Goal: Transaction & Acquisition: Purchase product/service

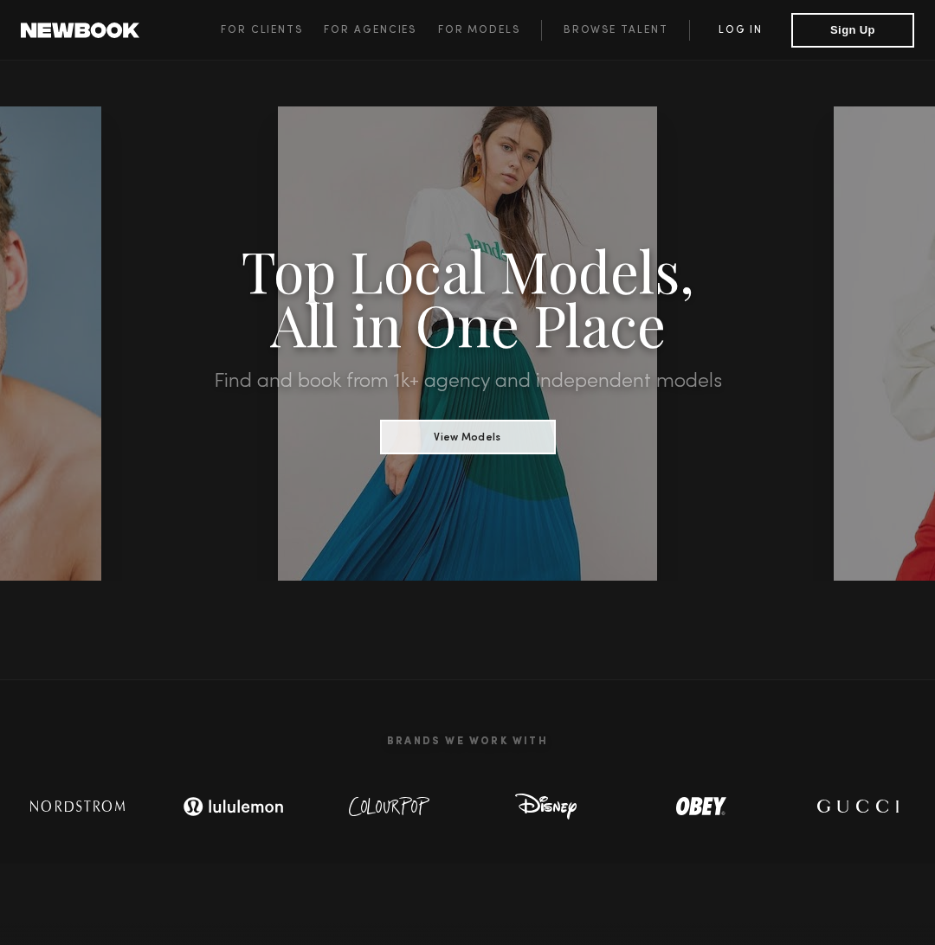
click at [764, 36] on link "Log in" at bounding box center [740, 30] width 102 height 21
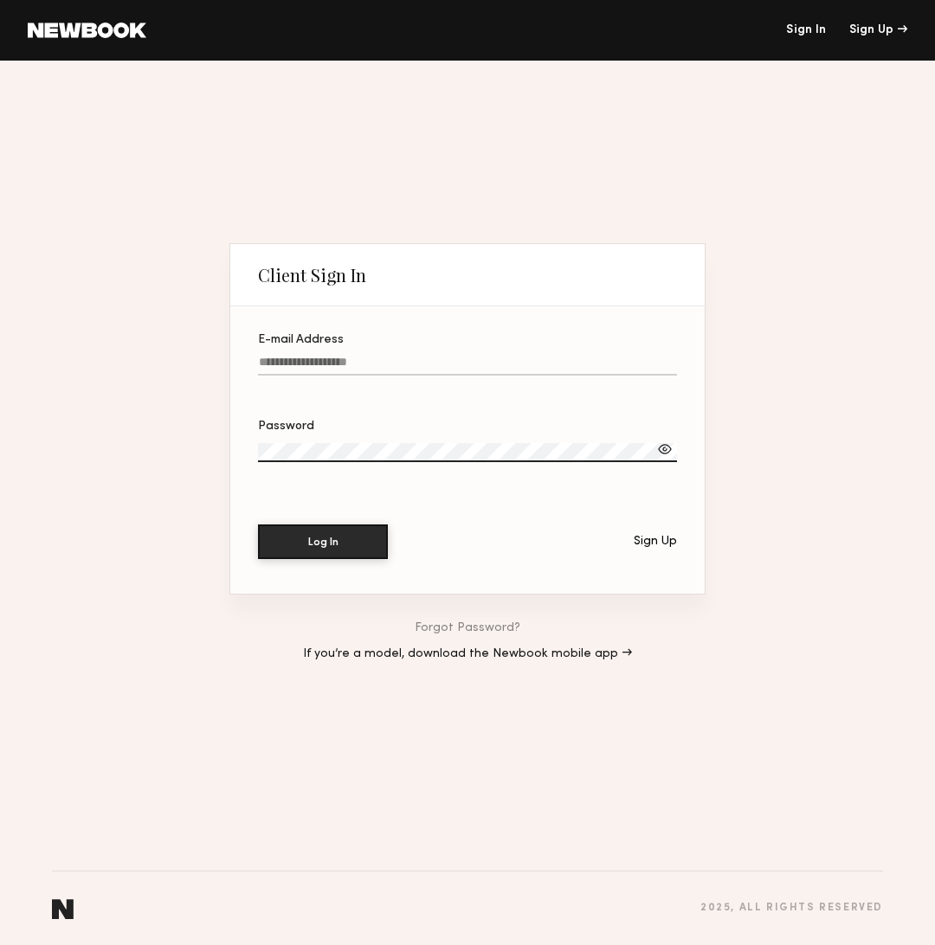
click at [321, 361] on input "E-mail Address" at bounding box center [467, 366] width 419 height 20
click at [258, 525] on button "Log In" at bounding box center [323, 542] width 130 height 35
drag, startPoint x: 281, startPoint y: 365, endPoint x: 248, endPoint y: 366, distance: 32.9
click at [248, 366] on section "**********" at bounding box center [467, 449] width 474 height 287
type input "**********"
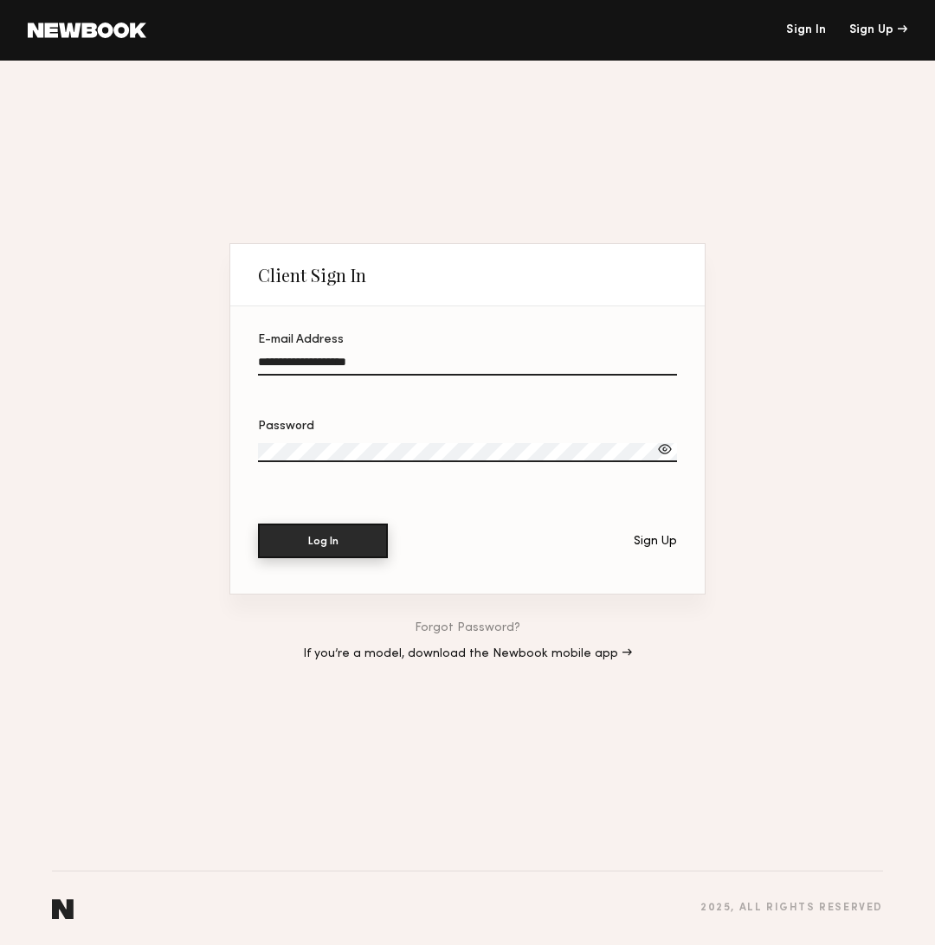
click at [324, 550] on button "Log In" at bounding box center [323, 541] width 130 height 35
click at [655, 543] on div "Sign Up" at bounding box center [655, 542] width 43 height 12
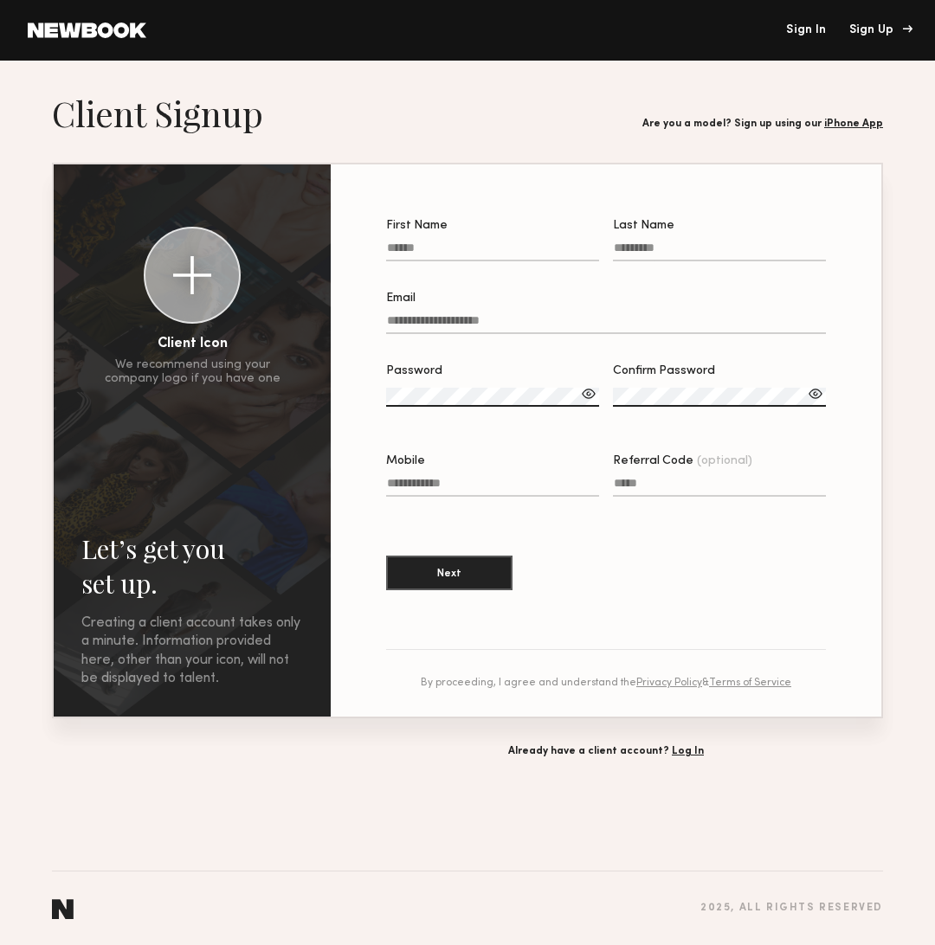
click at [868, 29] on div "Sign Up" at bounding box center [878, 30] width 58 height 12
click at [804, 27] on link "Sign In" at bounding box center [806, 30] width 40 height 12
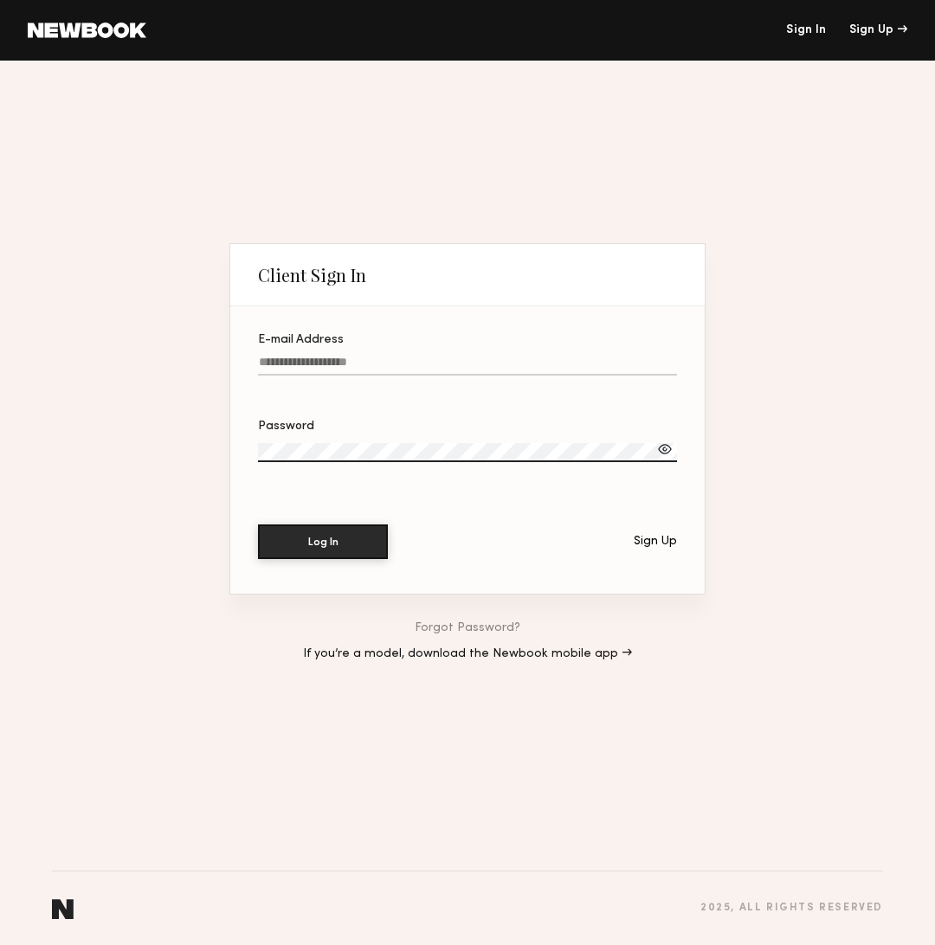
click at [403, 361] on input "E-mail Address" at bounding box center [467, 366] width 419 height 20
type input "**********"
click at [442, 631] on link "Forgot Password?" at bounding box center [468, 629] width 106 height 12
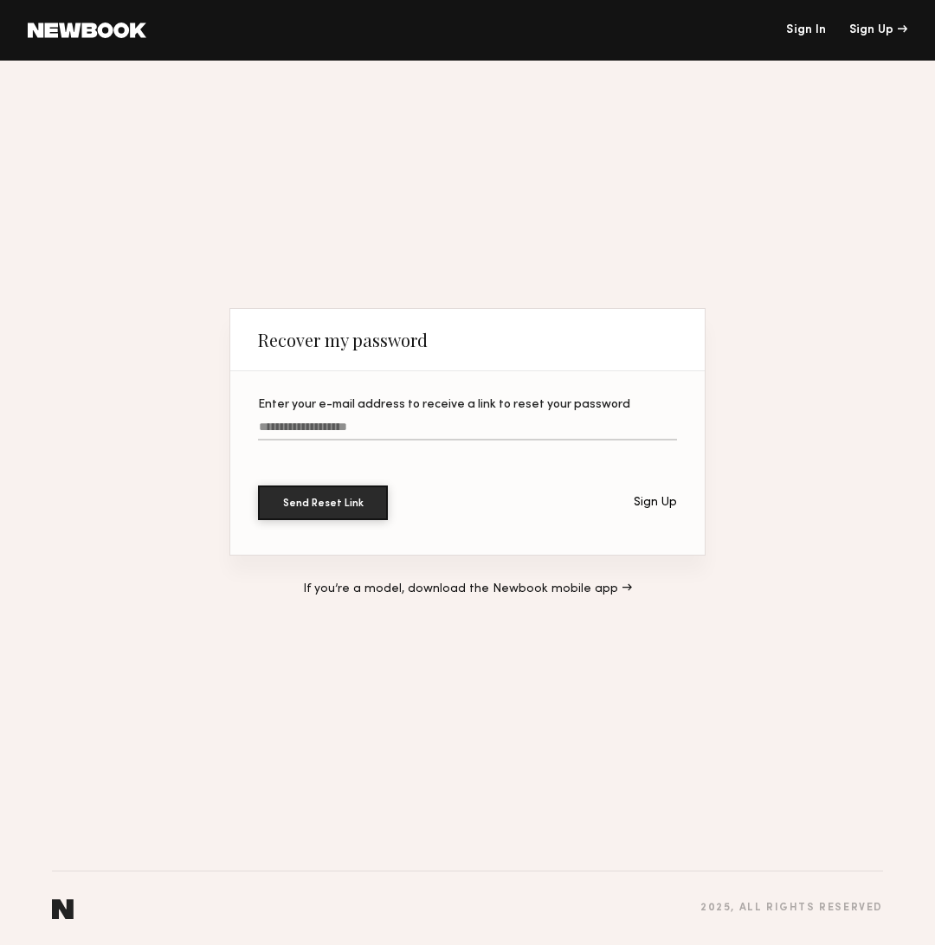
click at [325, 420] on label "Enter your e-mail address to receive a link to reset your password" at bounding box center [467, 428] width 419 height 59
click at [325, 421] on input "Enter your e-mail address to receive a link to reset your password" at bounding box center [467, 431] width 419 height 20
click at [326, 435] on input "Enter your e-mail address to receive a link to reset your password" at bounding box center [467, 431] width 419 height 20
type input "**********"
click at [318, 512] on button "Send Reset Link" at bounding box center [323, 502] width 130 height 35
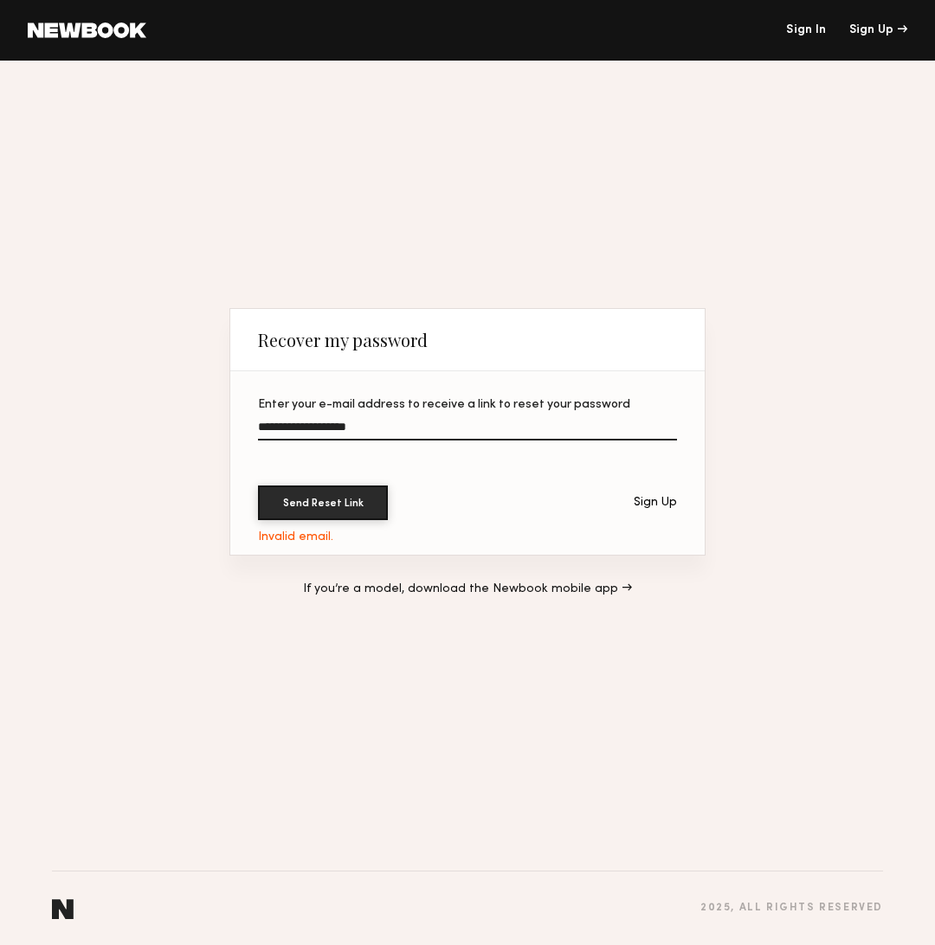
click at [815, 33] on link "Sign In" at bounding box center [806, 30] width 40 height 12
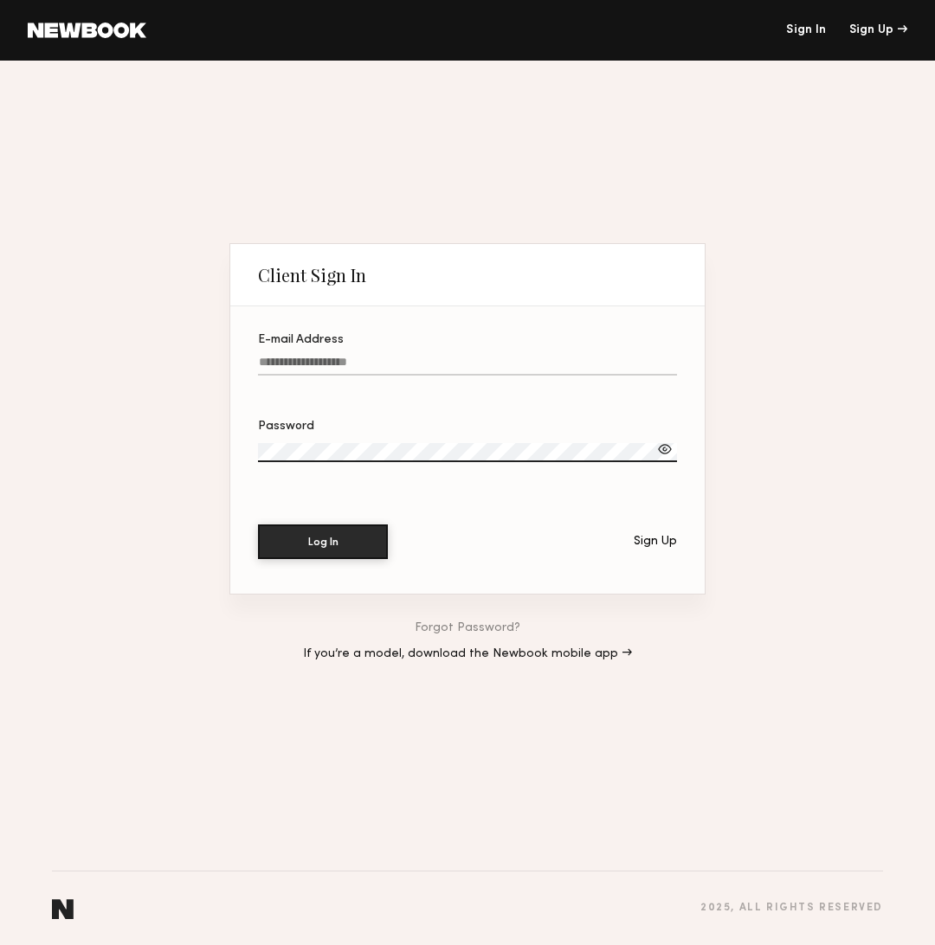
click at [326, 364] on input "E-mail Address" at bounding box center [467, 366] width 419 height 20
type input "**********"
click at [258, 525] on button "Log In" at bounding box center [323, 542] width 130 height 35
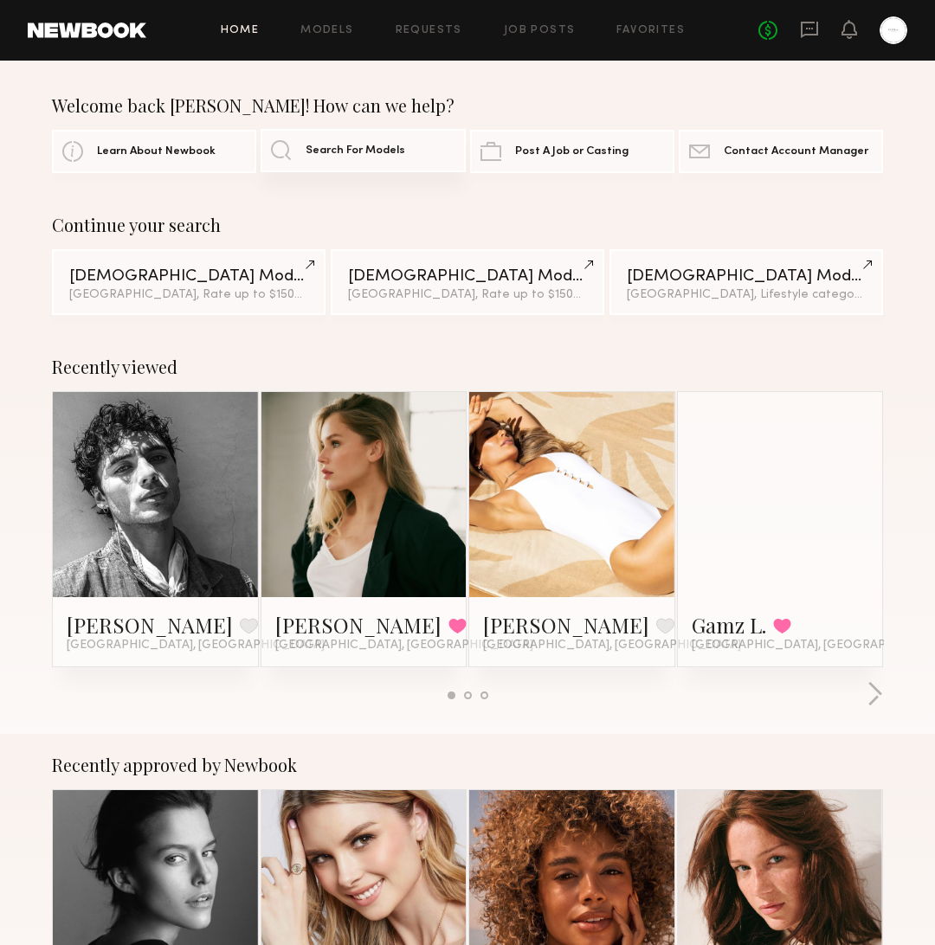
scroll to position [3, 0]
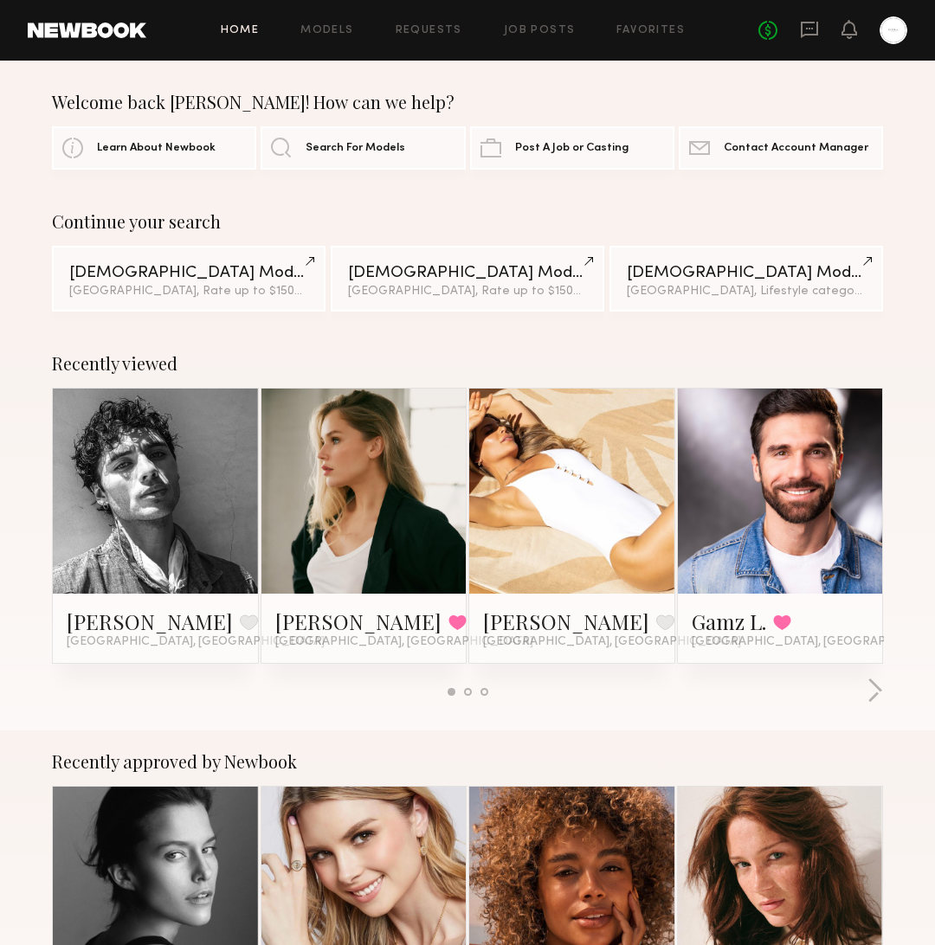
click at [342, 23] on div "Home Models Requests Job Posts Favorites Sign Out No fees up to $5,000" at bounding box center [526, 30] width 761 height 28
click at [339, 28] on link "Models" at bounding box center [326, 30] width 53 height 11
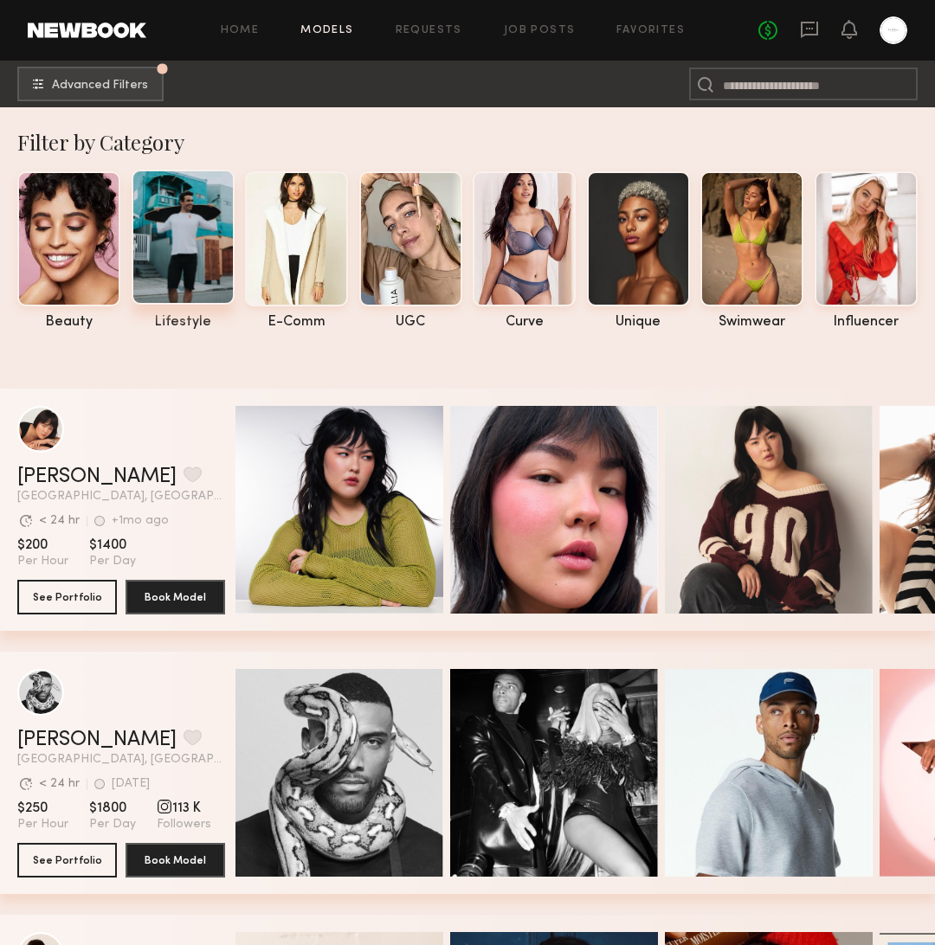
click at [177, 285] on div at bounding box center [183, 237] width 103 height 135
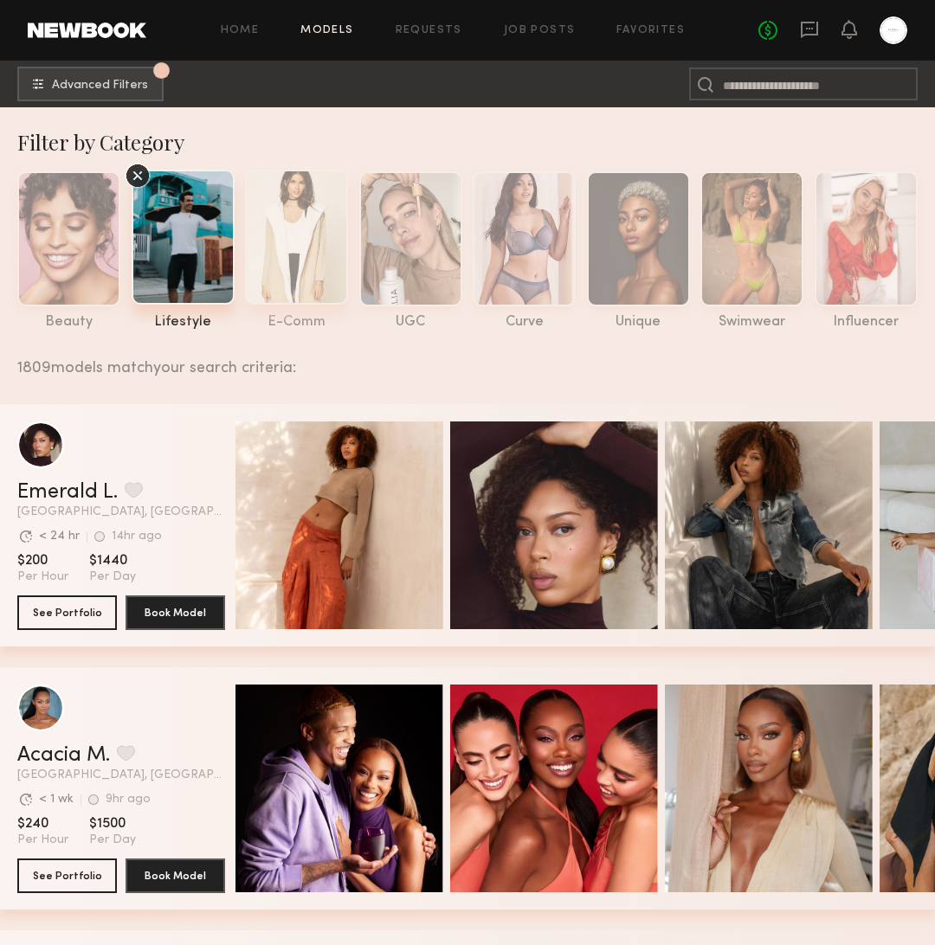
click at [306, 280] on div at bounding box center [296, 237] width 103 height 135
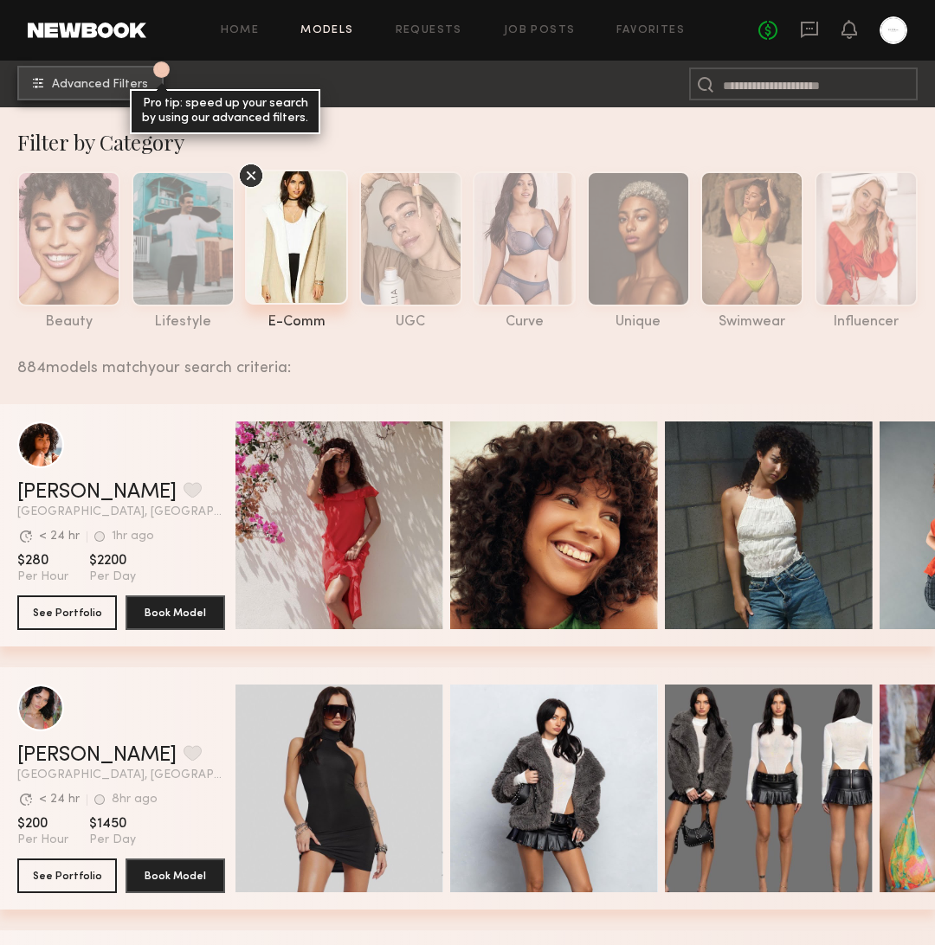
click at [73, 76] on button "1 Advanced Filters Pro tip: speed up your search by using our advanced filters." at bounding box center [90, 83] width 146 height 35
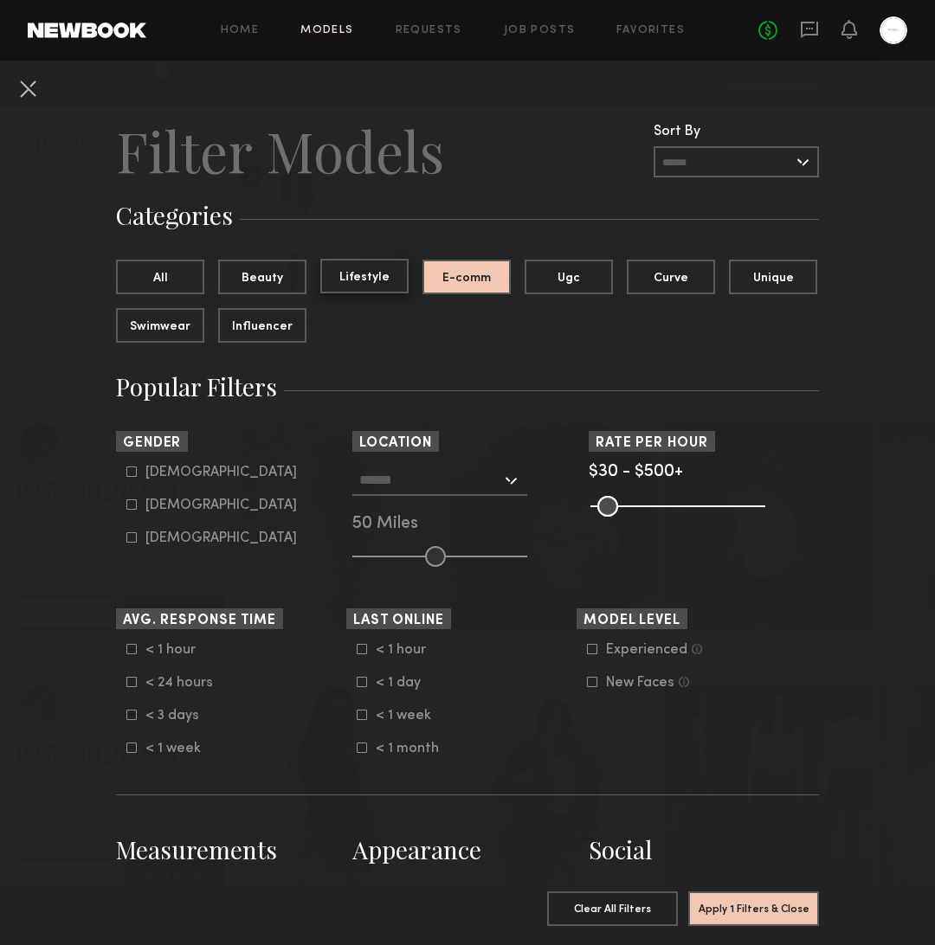
click at [376, 284] on button "Lifestyle" at bounding box center [364, 276] width 88 height 35
click at [467, 280] on button "E-comm" at bounding box center [467, 276] width 88 height 35
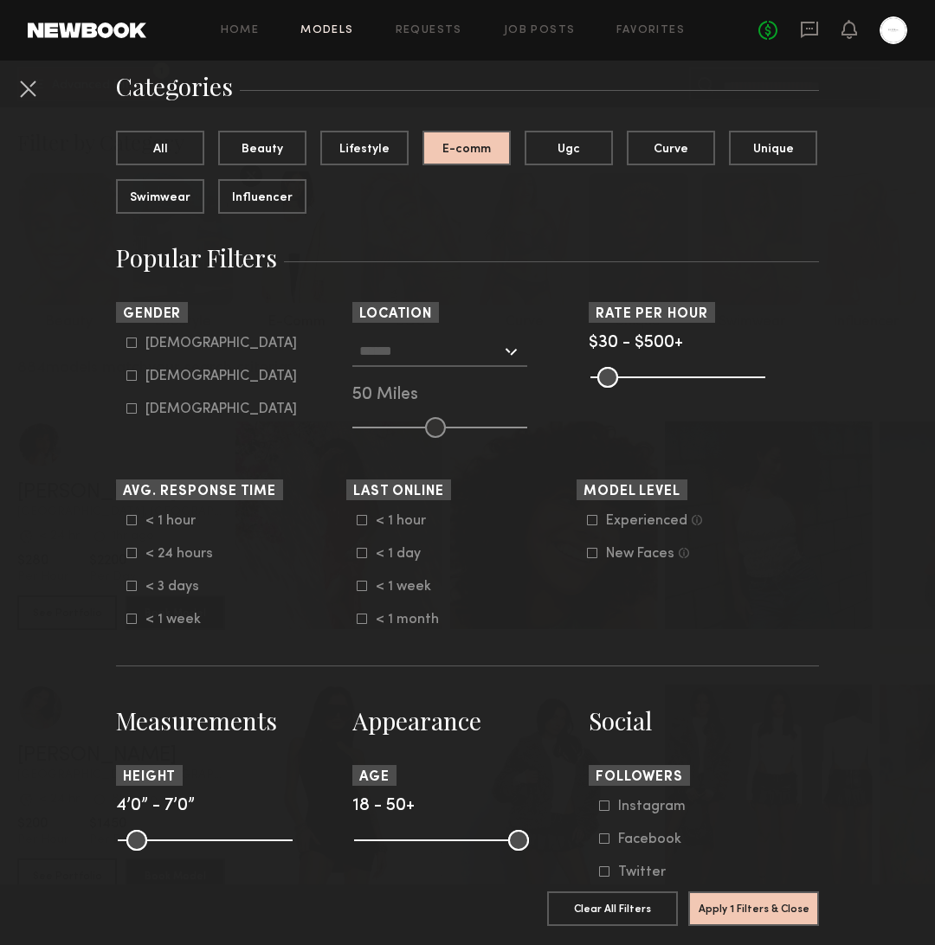
click at [133, 342] on icon at bounding box center [131, 343] width 10 height 10
type input "*"
click at [529, 348] on div "Los Angeles, CA New York City, NY Brooklyn, NY Chicago, IL 50 Miles" at bounding box center [467, 387] width 230 height 102
click at [507, 352] on div at bounding box center [439, 351] width 175 height 31
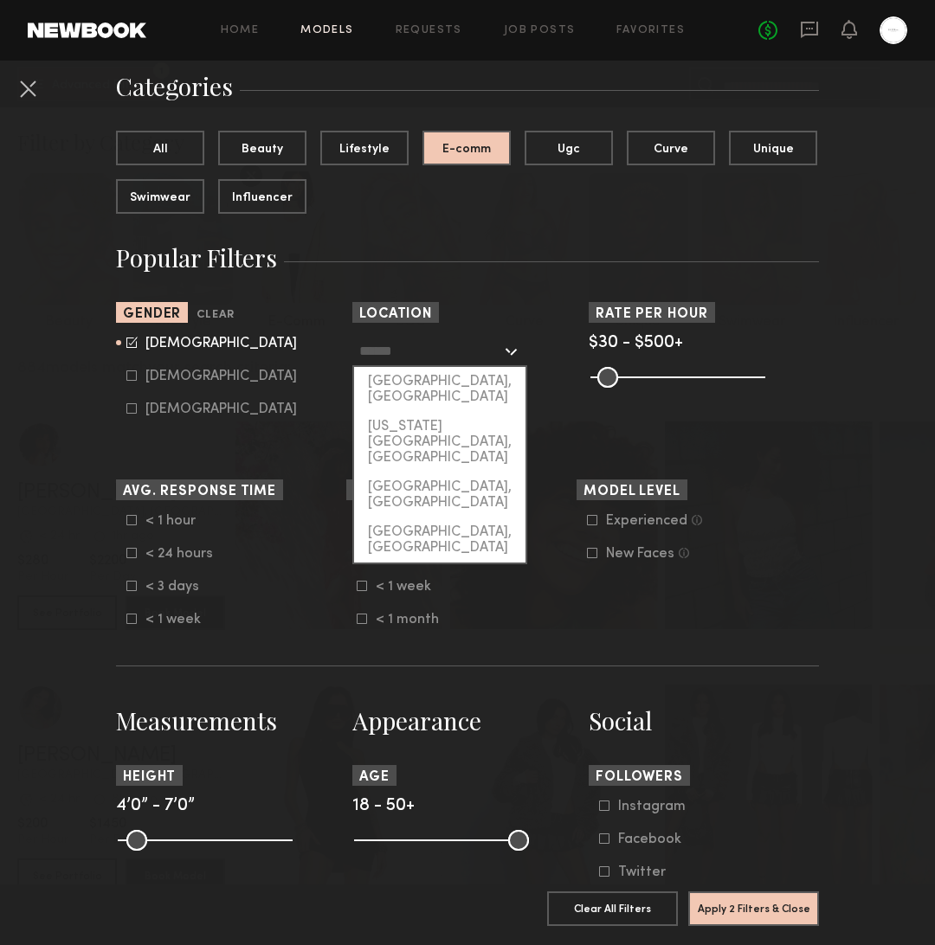
scroll to position [126, 0]
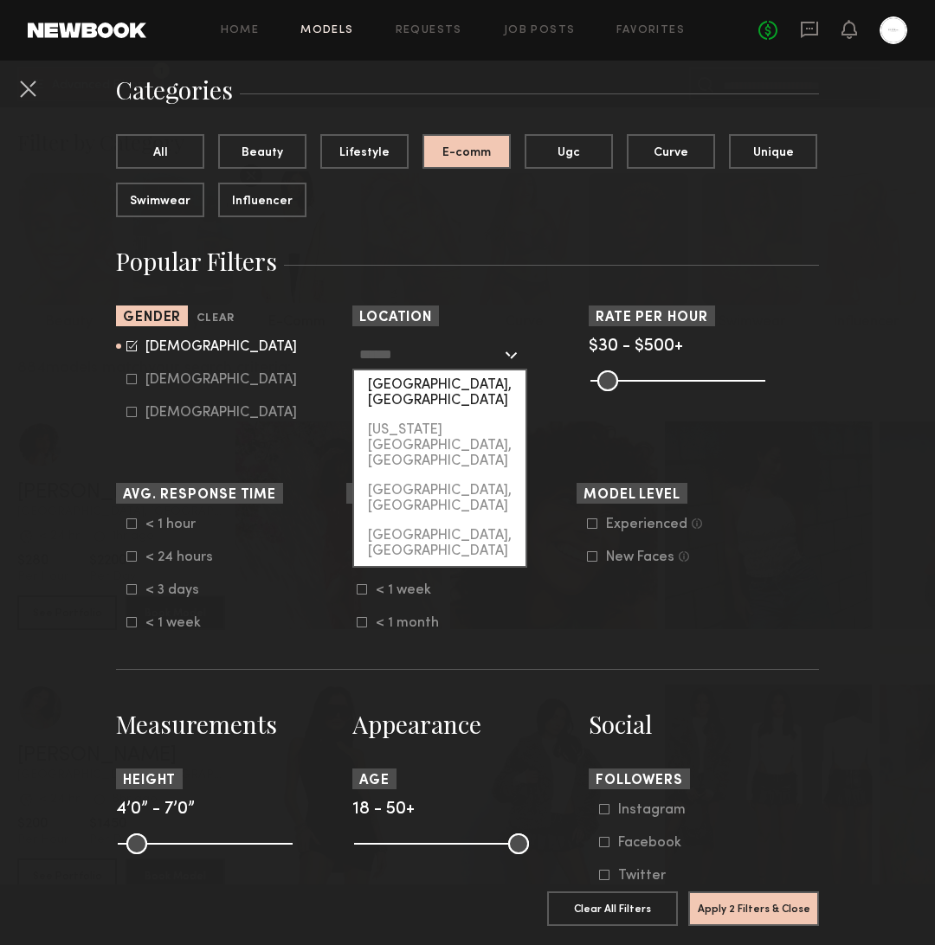
click at [478, 388] on div "[GEOGRAPHIC_DATA], [GEOGRAPHIC_DATA]" at bounding box center [439, 393] width 171 height 45
type input "**********"
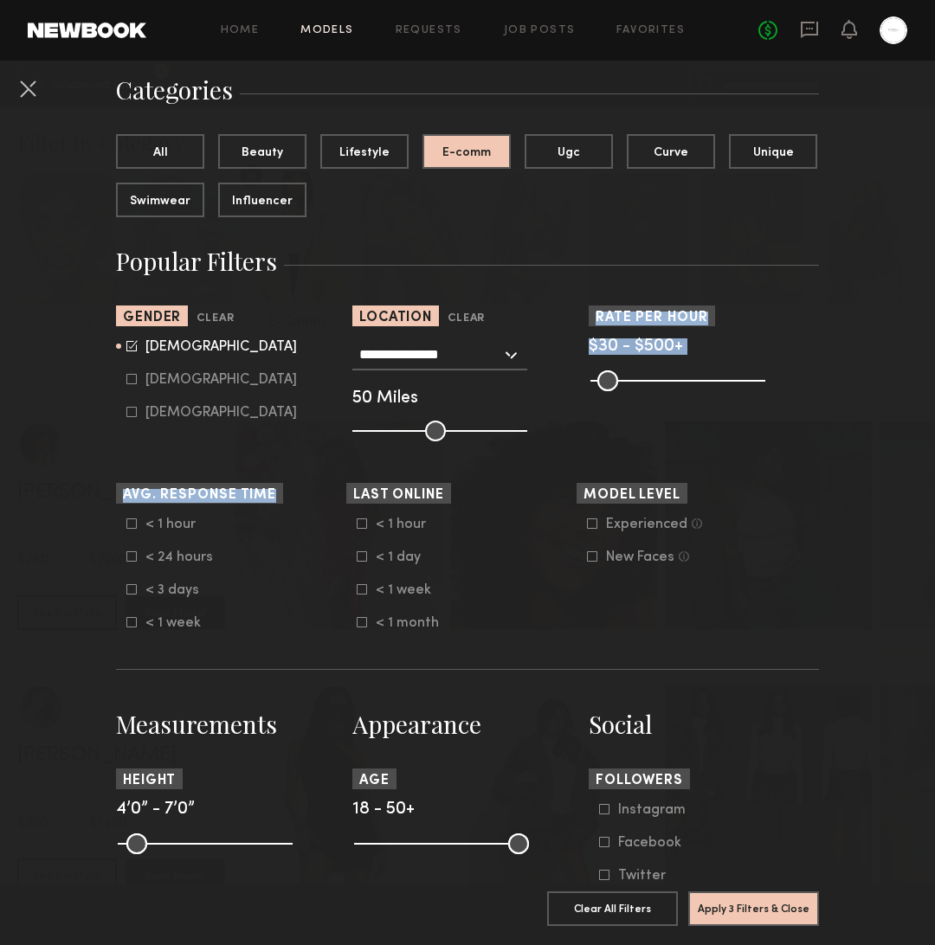
drag, startPoint x: 427, startPoint y: 442, endPoint x: 417, endPoint y: 440, distance: 9.9
click at [417, 440] on form "**********" at bounding box center [467, 853] width 703 height 1727
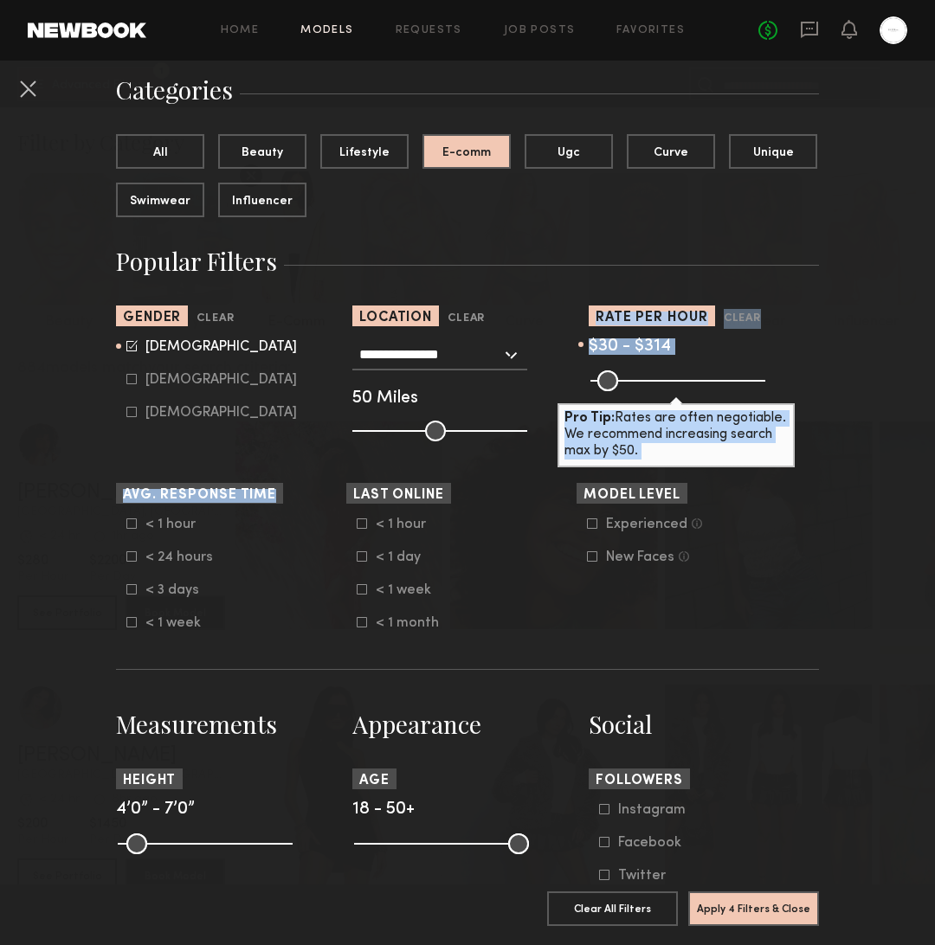
drag, startPoint x: 747, startPoint y: 377, endPoint x: 692, endPoint y: 374, distance: 55.5
click at [692, 374] on input "range" at bounding box center [677, 381] width 175 height 21
drag, startPoint x: 683, startPoint y: 374, endPoint x: 673, endPoint y: 376, distance: 10.5
type input "***"
click at [673, 376] on input "range" at bounding box center [677, 381] width 175 height 21
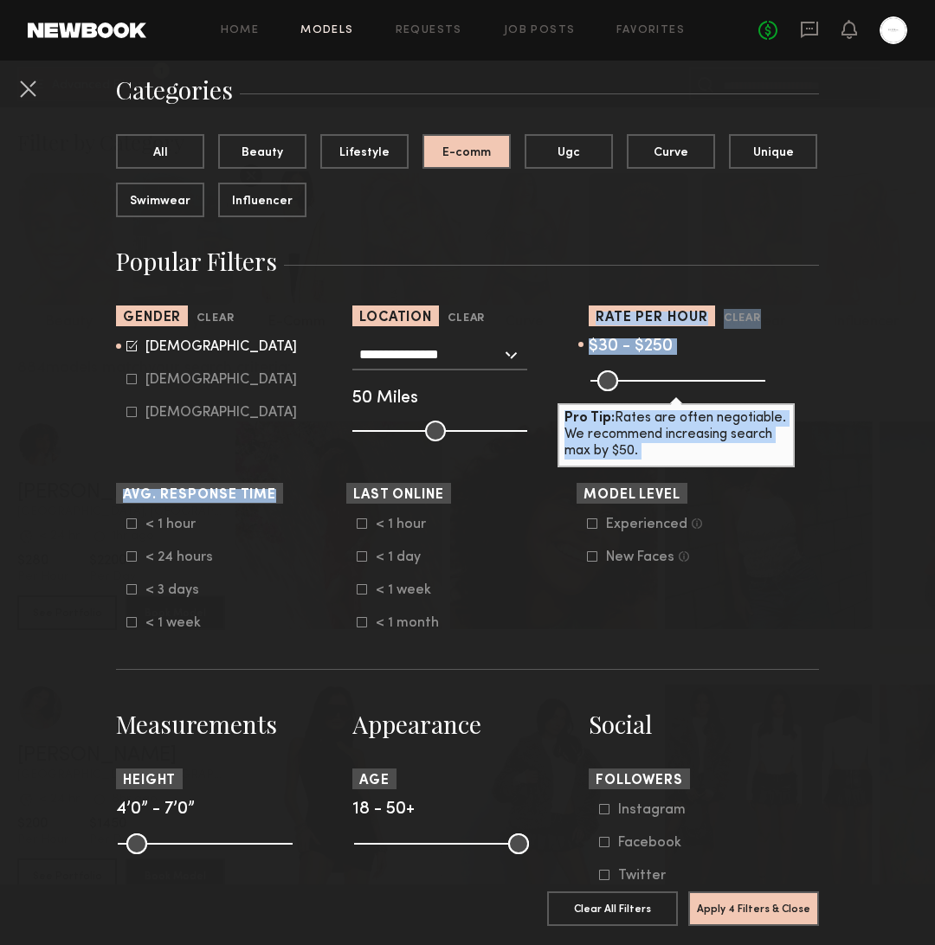
click at [836, 352] on nb-browse-filters "**********" at bounding box center [467, 884] width 935 height 1899
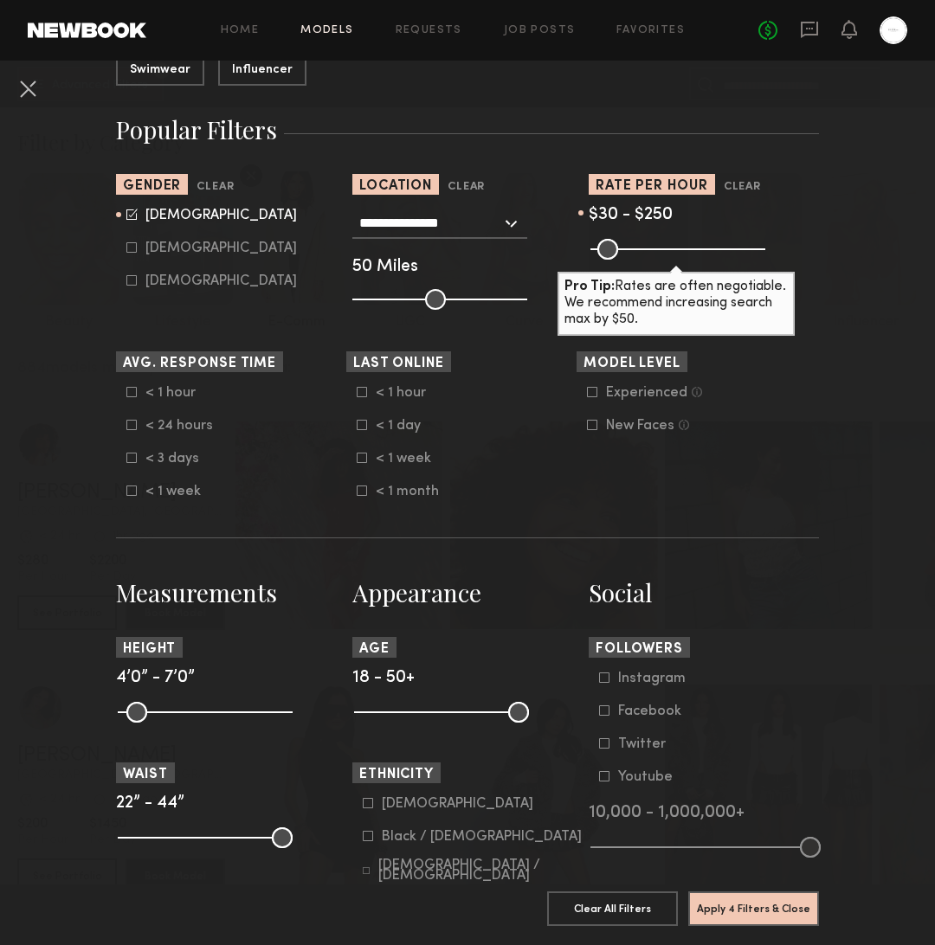
scroll to position [283, 0]
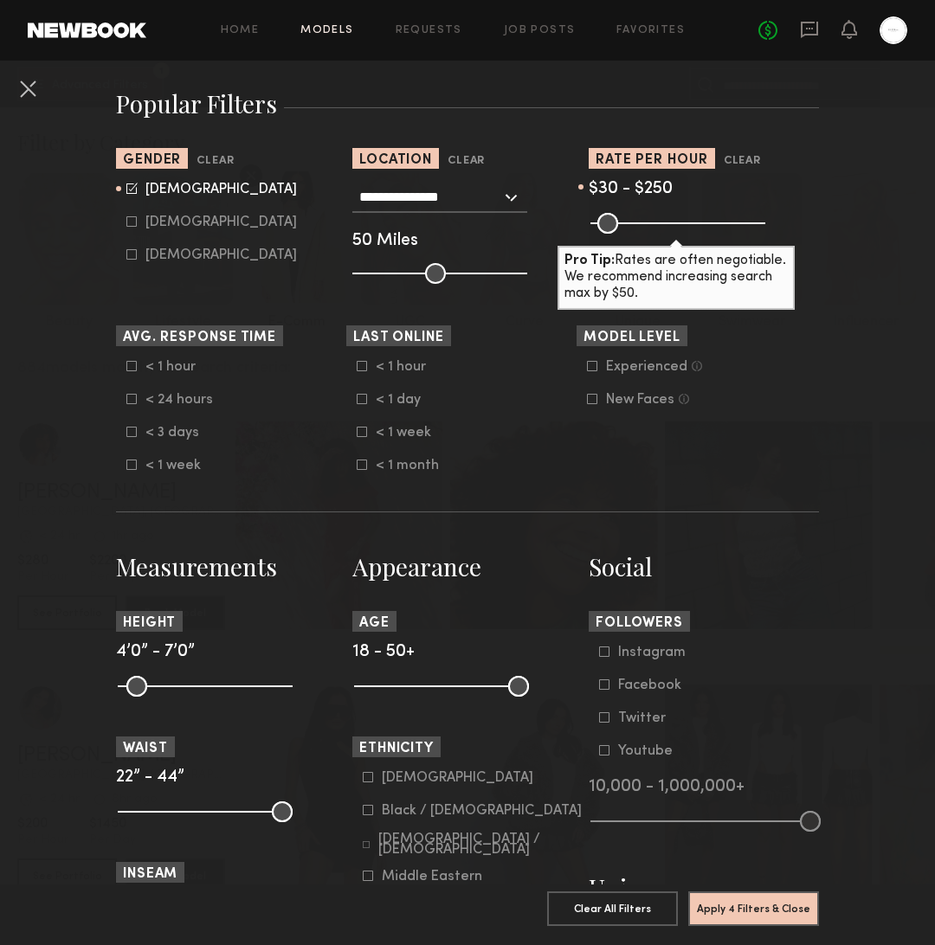
click at [630, 369] on div "Experienced" at bounding box center [646, 367] width 81 height 10
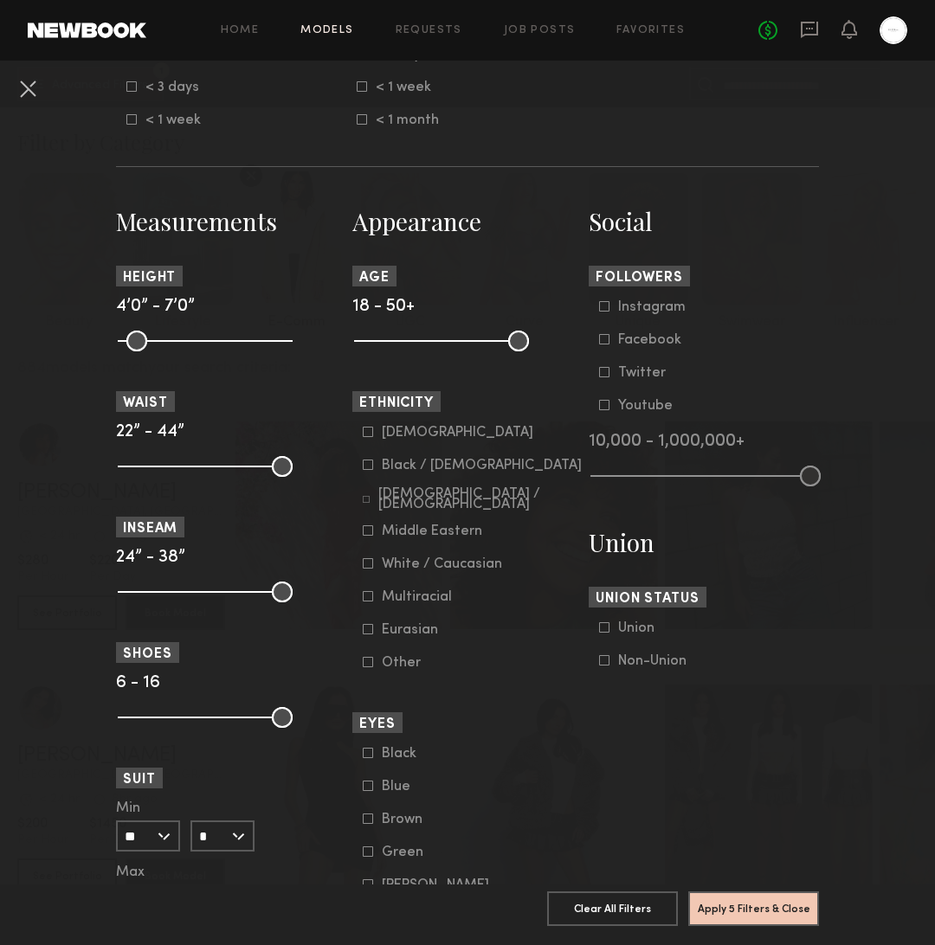
scroll to position [631, 0]
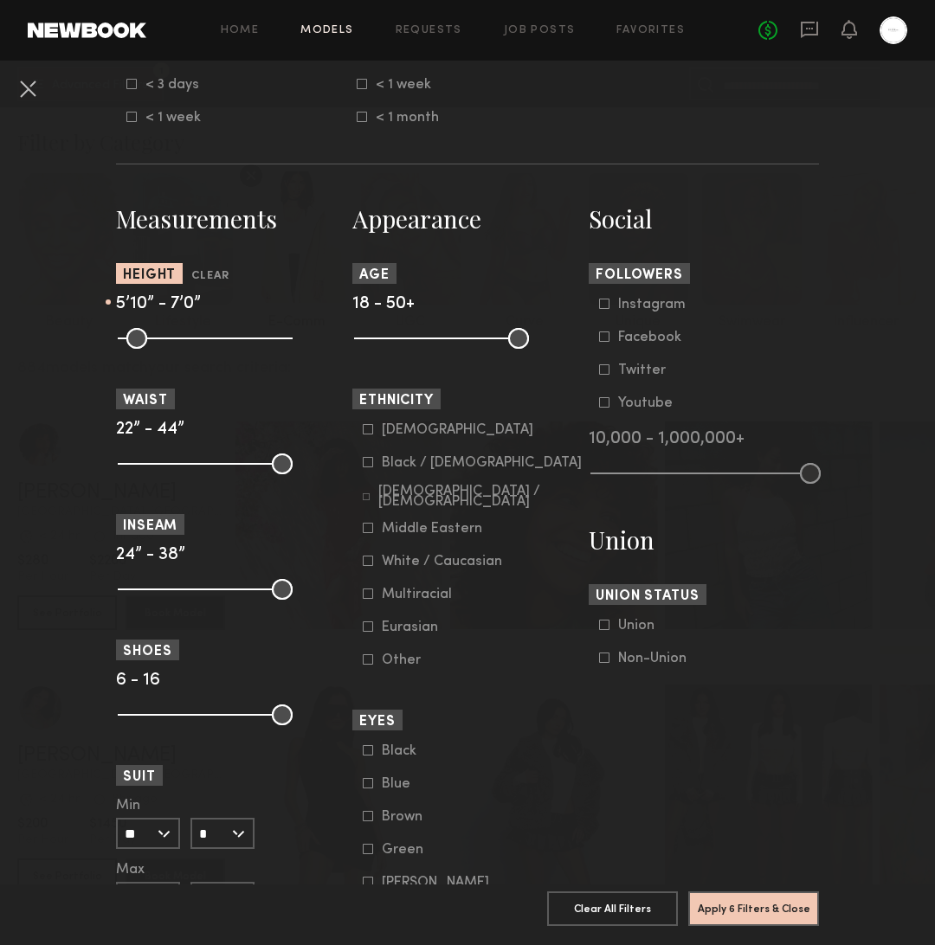
drag, startPoint x: 126, startPoint y: 339, endPoint x: 222, endPoint y: 345, distance: 95.5
type input "**"
click at [222, 345] on input "range" at bounding box center [205, 338] width 175 height 21
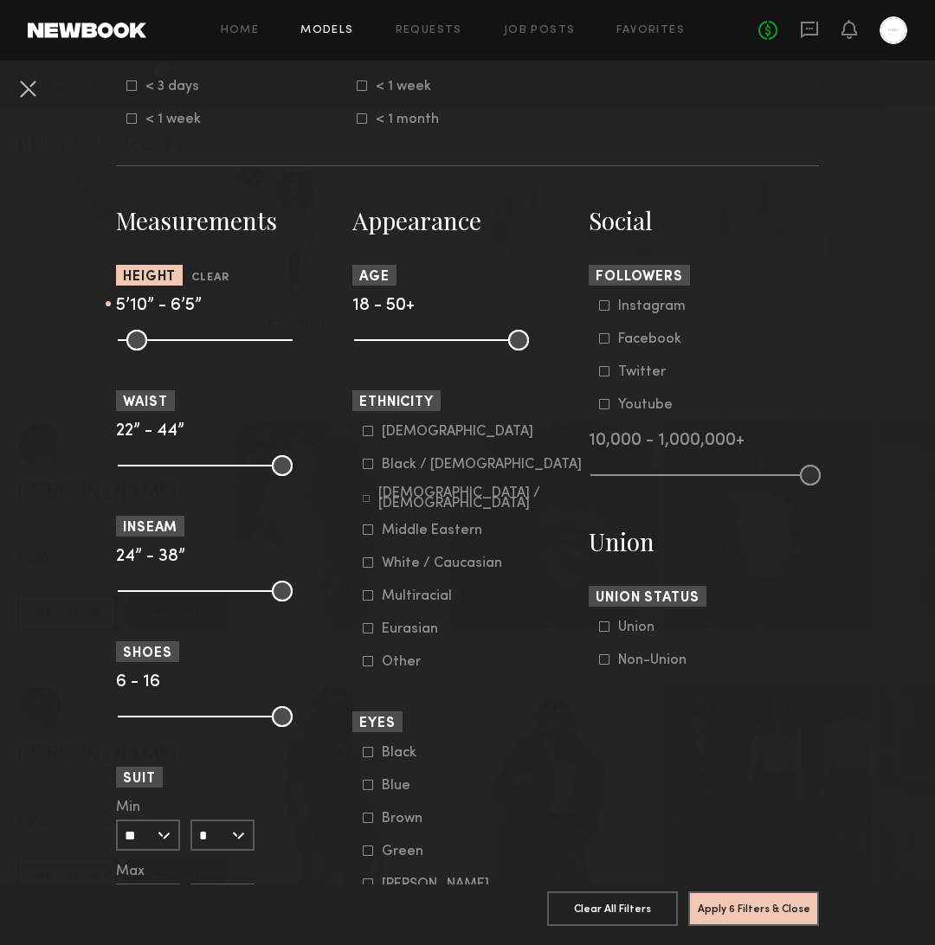
drag, startPoint x: 272, startPoint y: 341, endPoint x: 254, endPoint y: 339, distance: 18.4
type input "**"
click at [254, 339] on input "range" at bounding box center [205, 340] width 175 height 21
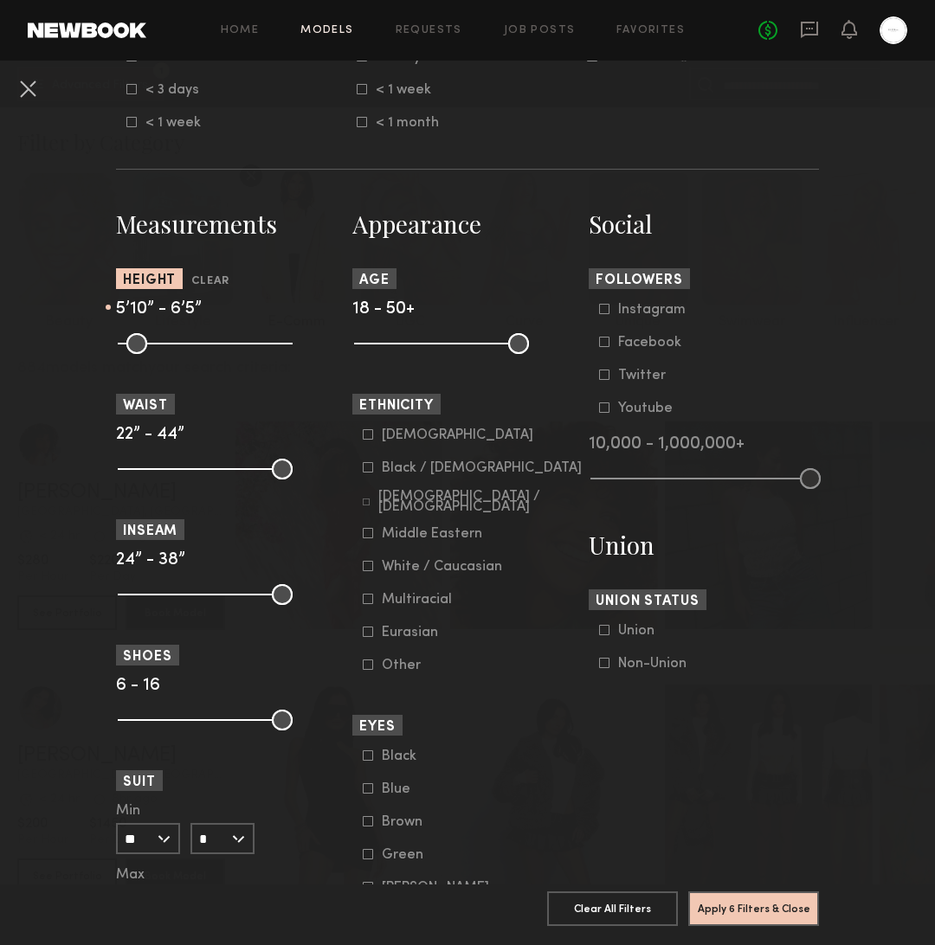
scroll to position [631, 0]
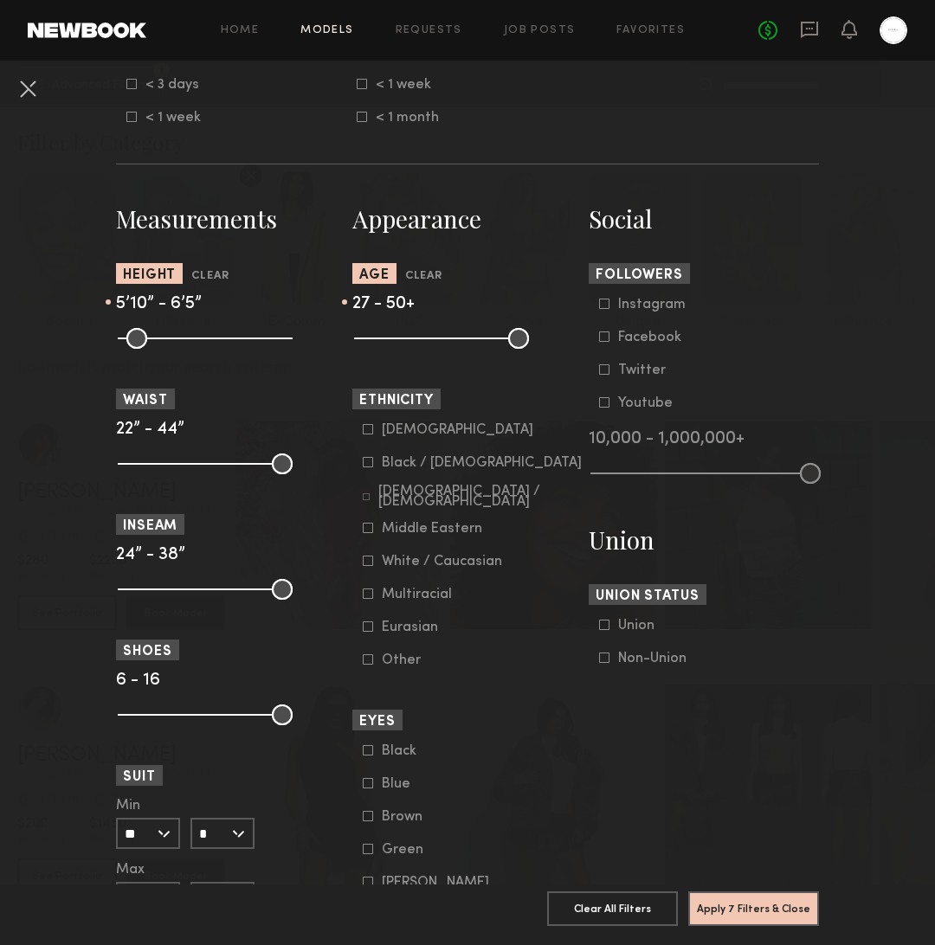
drag, startPoint x: 366, startPoint y: 346, endPoint x: 410, endPoint y: 345, distance: 43.3
type input "**"
click at [410, 345] on input "range" at bounding box center [441, 338] width 175 height 21
drag, startPoint x: 517, startPoint y: 343, endPoint x: 493, endPoint y: 341, distance: 24.3
type input "**"
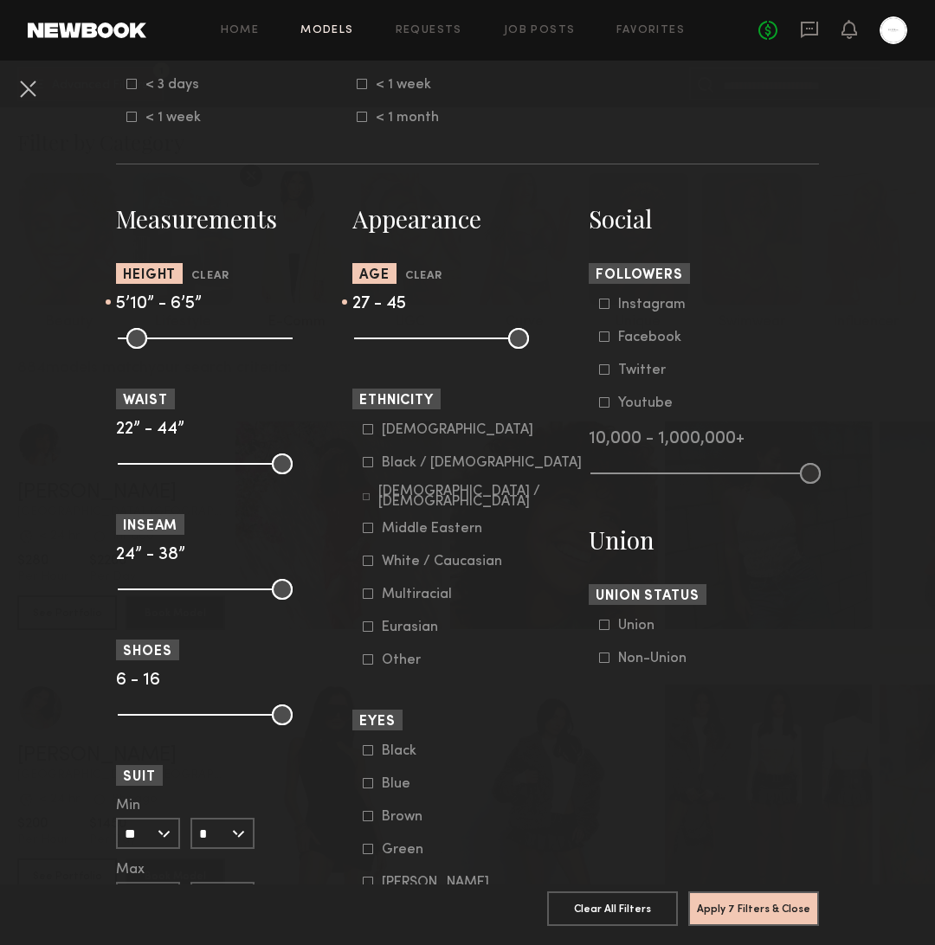
click at [493, 341] on input "range" at bounding box center [441, 338] width 175 height 21
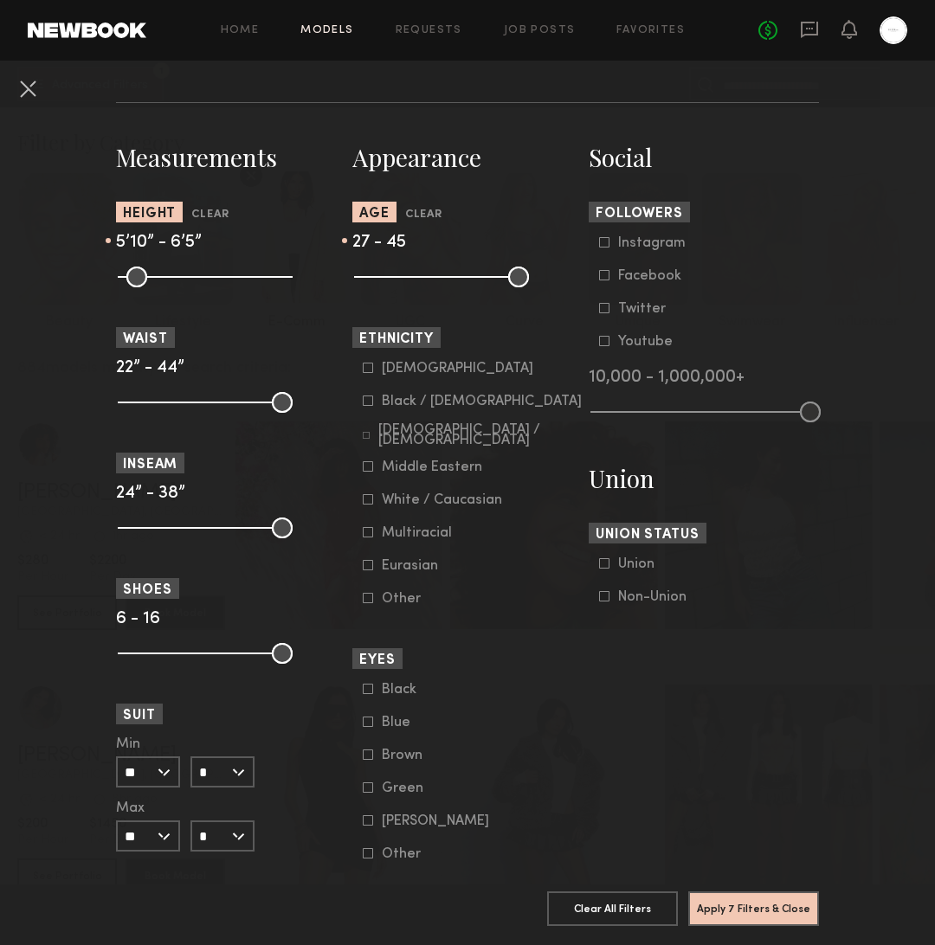
scroll to position [664, 0]
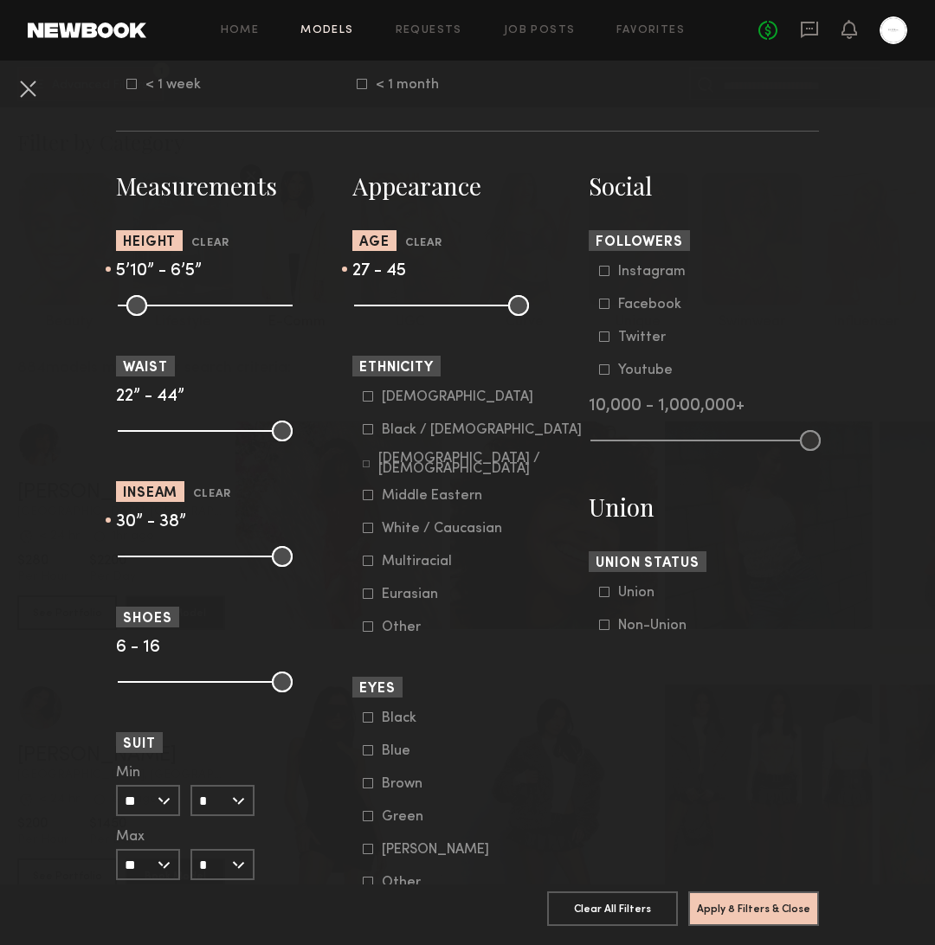
drag, startPoint x: 131, startPoint y: 555, endPoint x: 189, endPoint y: 556, distance: 58.0
type input "**"
click at [189, 556] on input "range" at bounding box center [205, 556] width 175 height 21
click at [186, 558] on input "range" at bounding box center [205, 556] width 175 height 21
drag, startPoint x: 133, startPoint y: 434, endPoint x: 184, endPoint y: 436, distance: 50.3
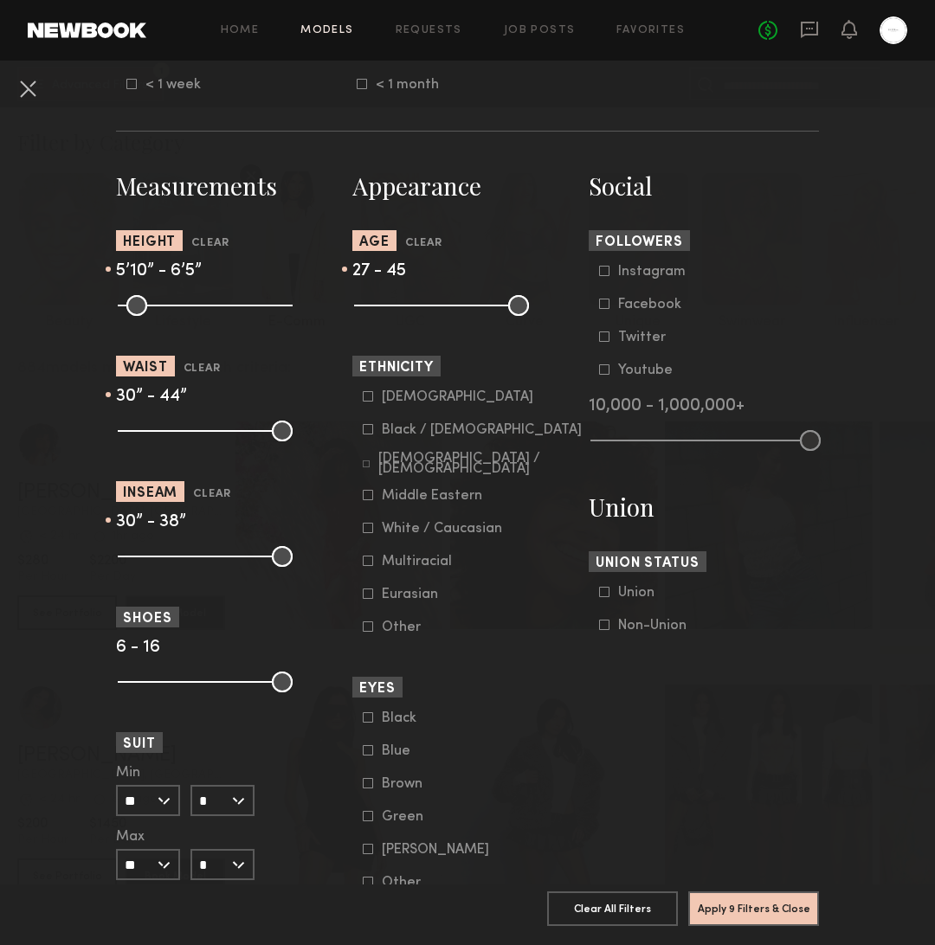
type input "**"
click at [184, 436] on input "range" at bounding box center [205, 431] width 175 height 21
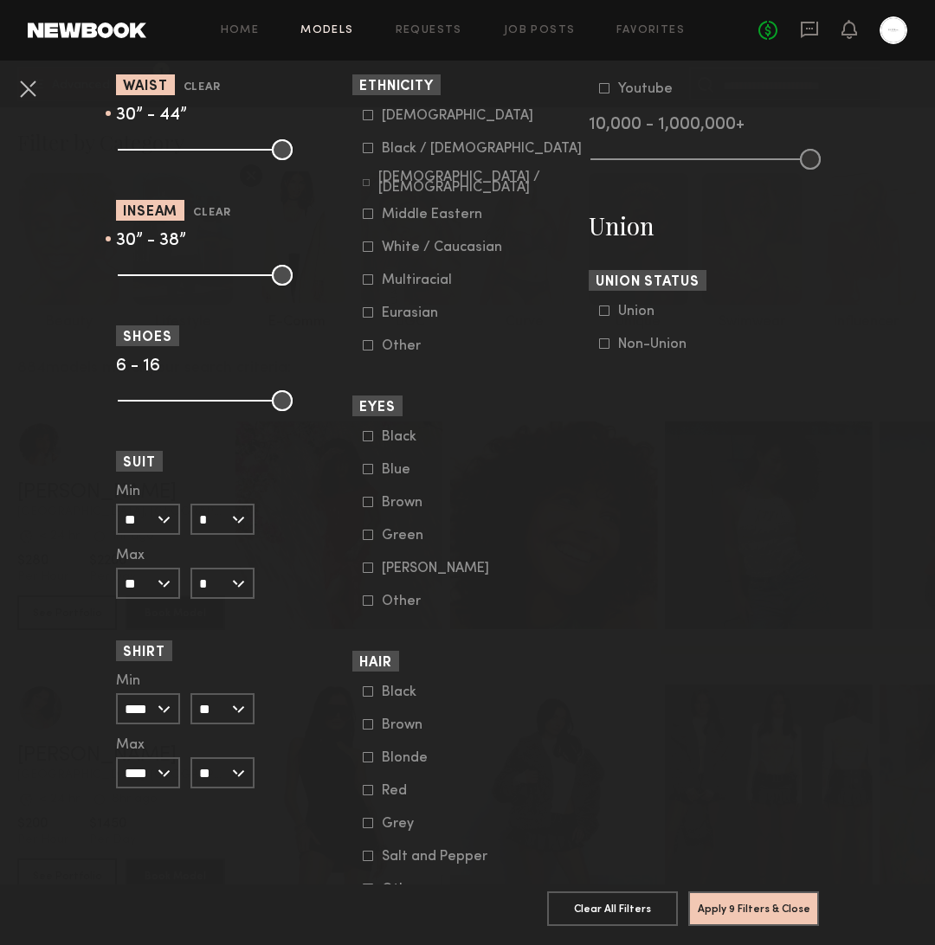
scroll to position [978, 0]
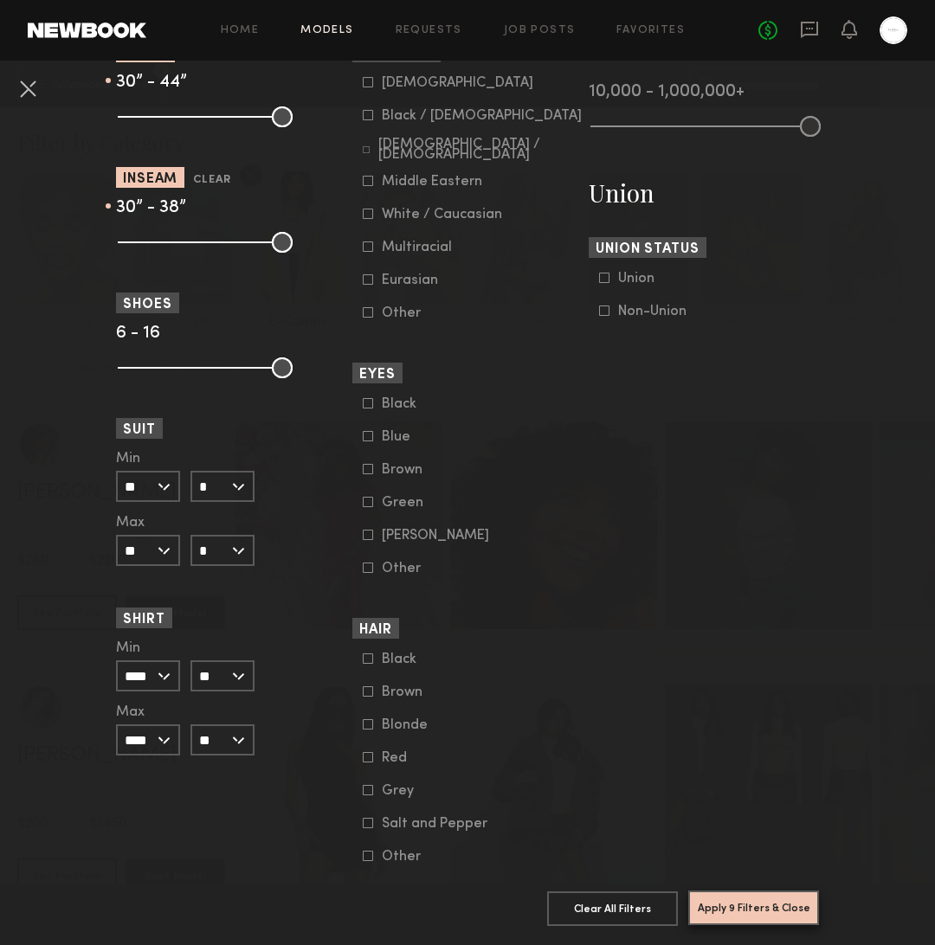
click at [766, 913] on button "Apply 9 Filters & Close" at bounding box center [753, 908] width 131 height 35
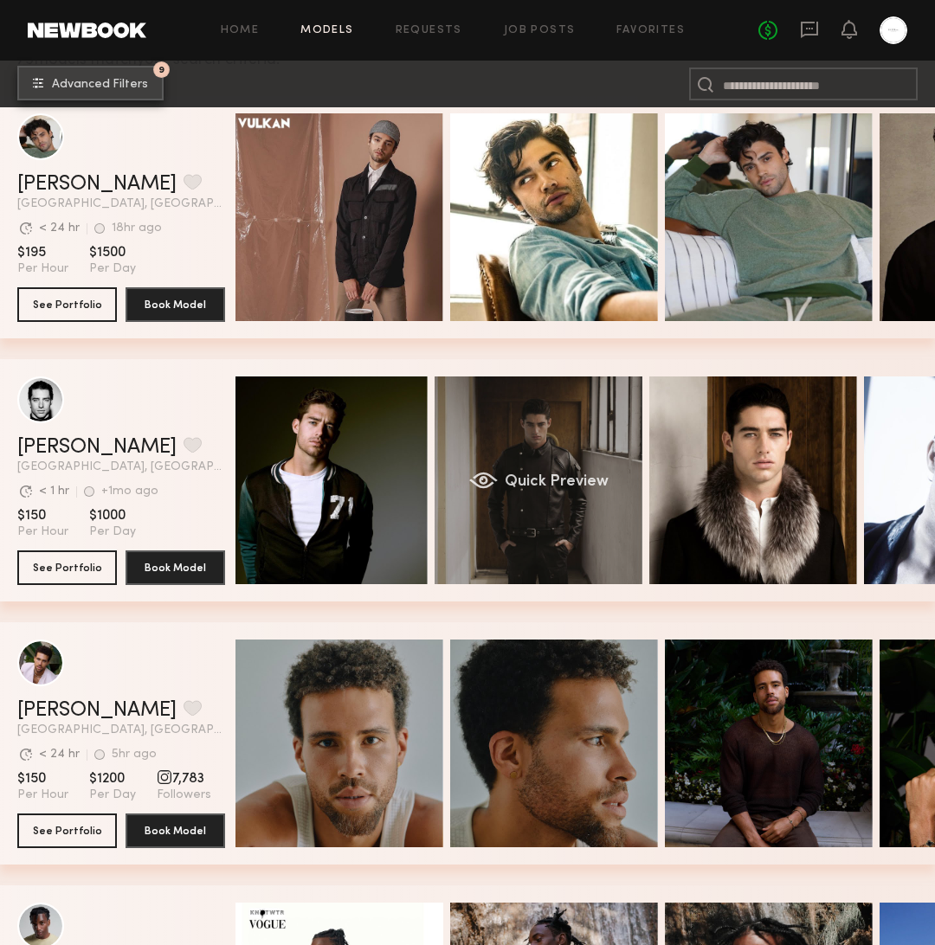
scroll to position [0, 170]
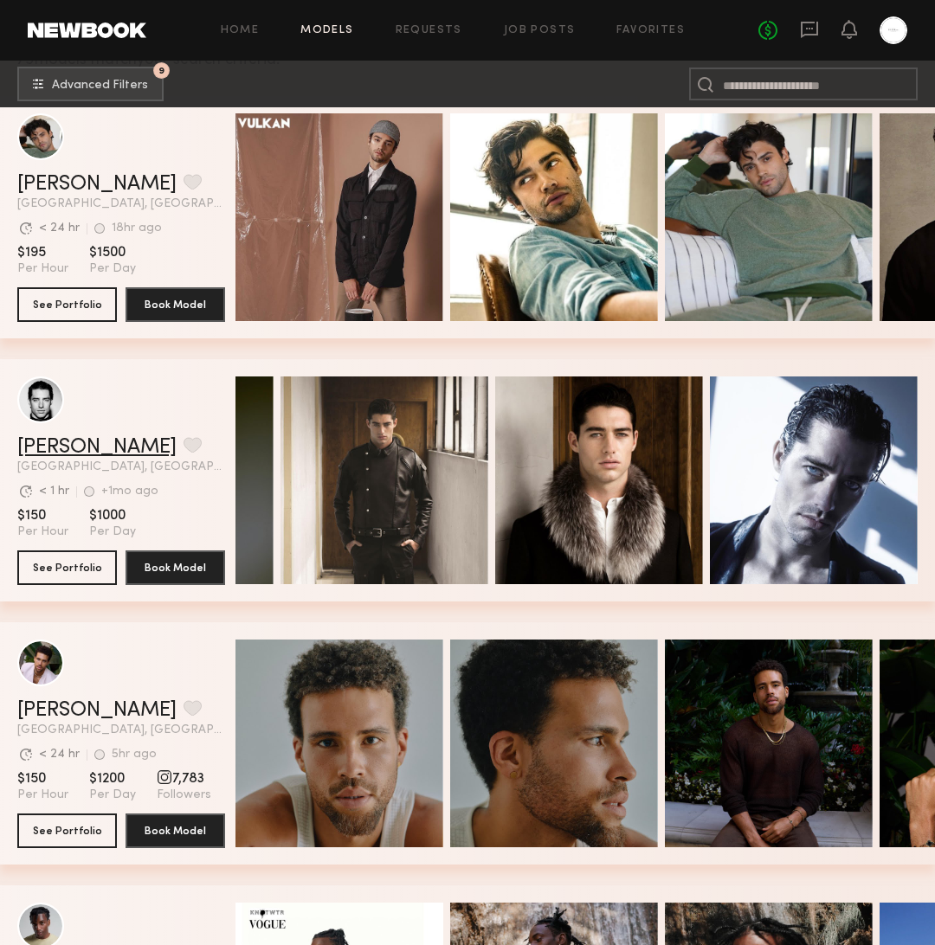
click at [58, 451] on link "[PERSON_NAME]" at bounding box center [96, 447] width 159 height 21
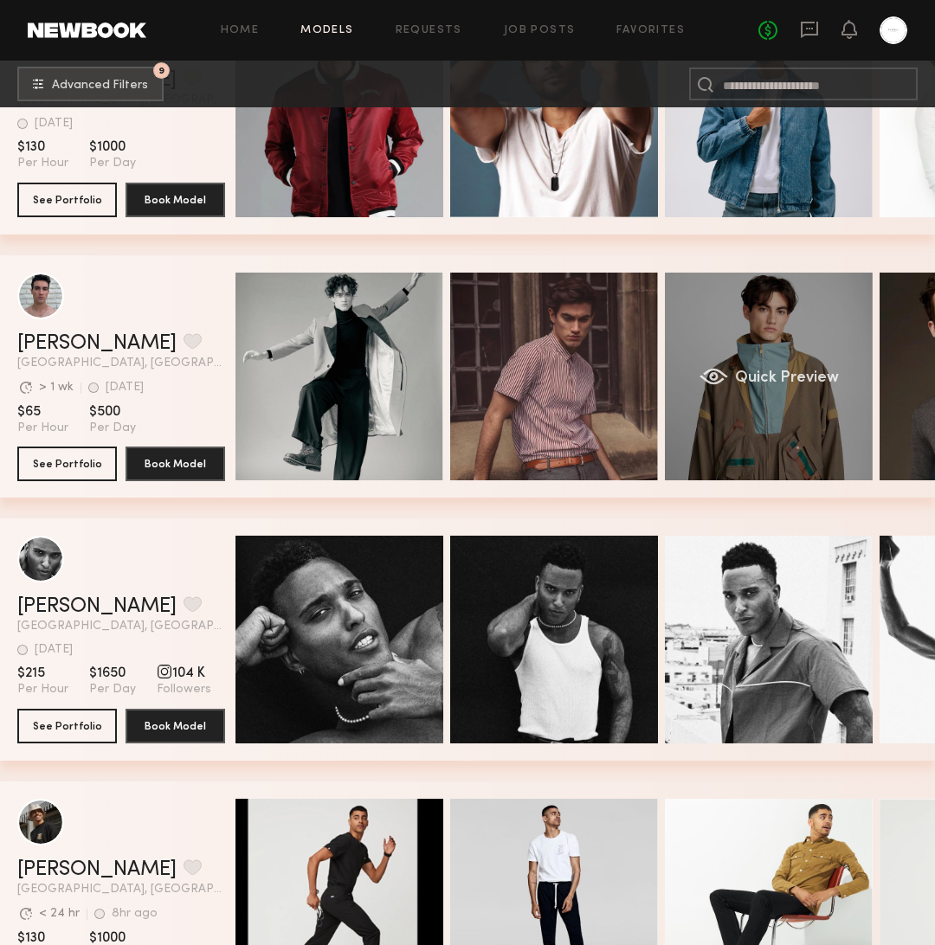
scroll to position [9886, 0]
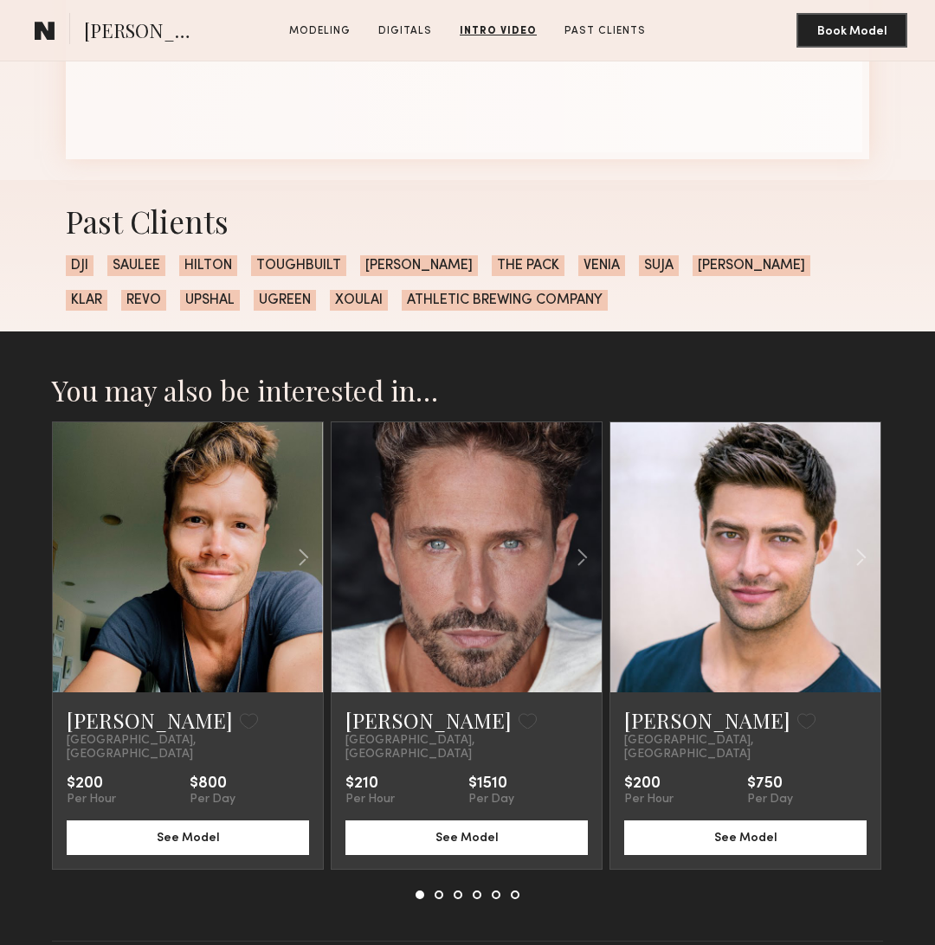
scroll to position [2684, 0]
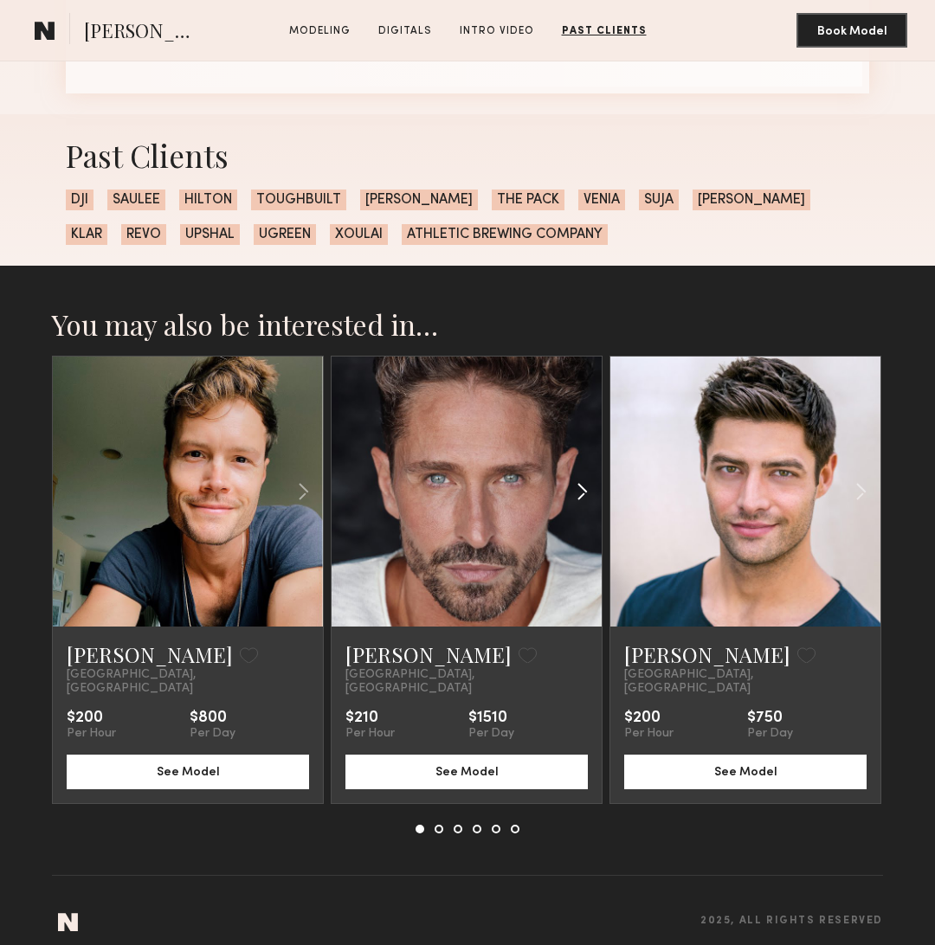
click at [576, 488] on common-icon at bounding box center [582, 491] width 25 height 33
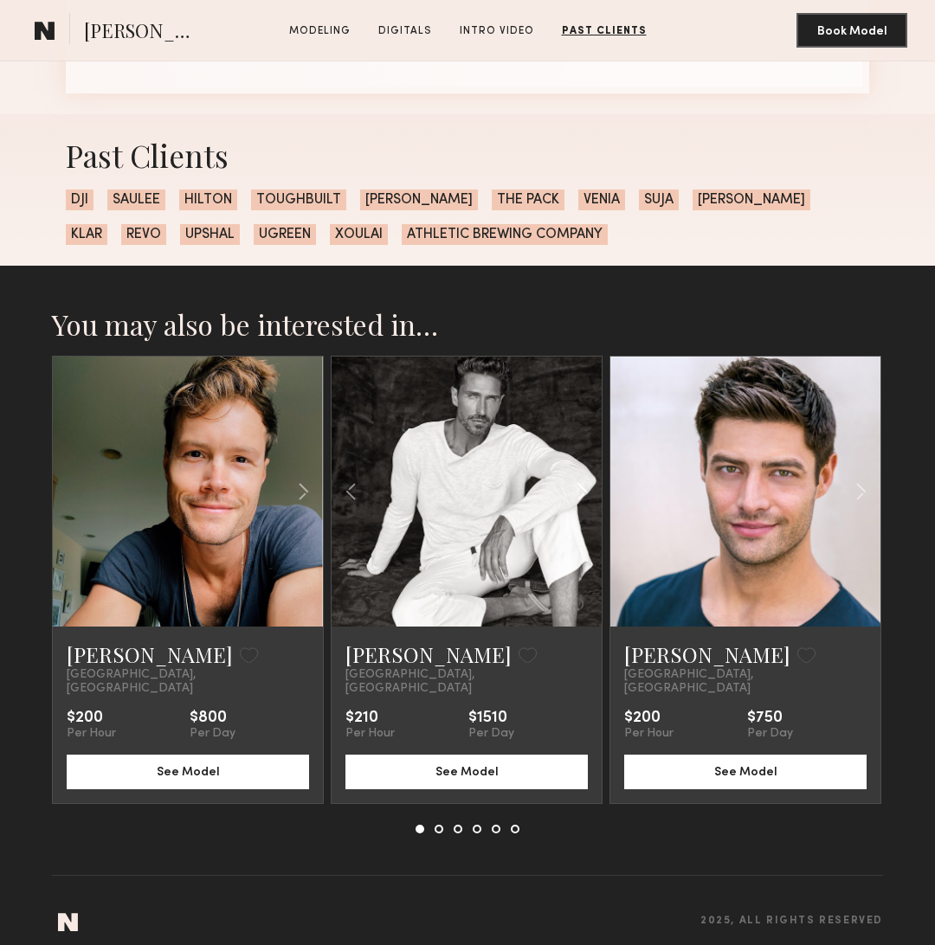
click at [576, 488] on common-icon at bounding box center [582, 491] width 25 height 33
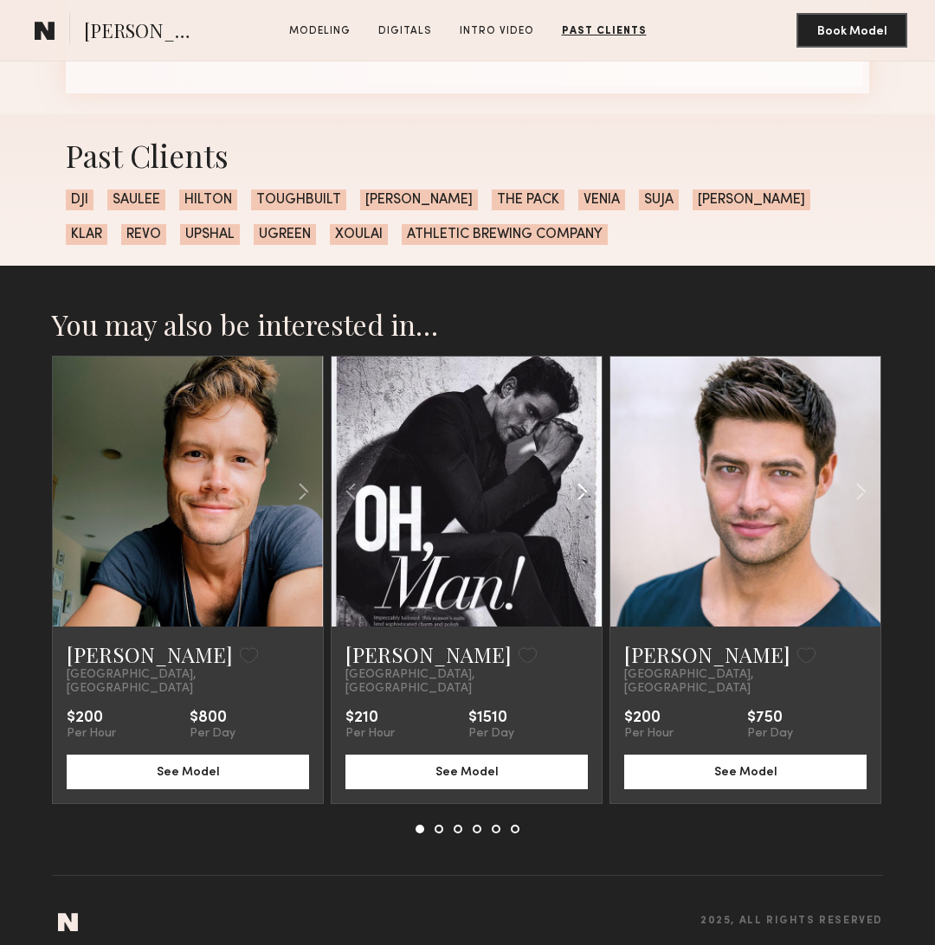
click at [576, 488] on common-icon at bounding box center [582, 491] width 25 height 33
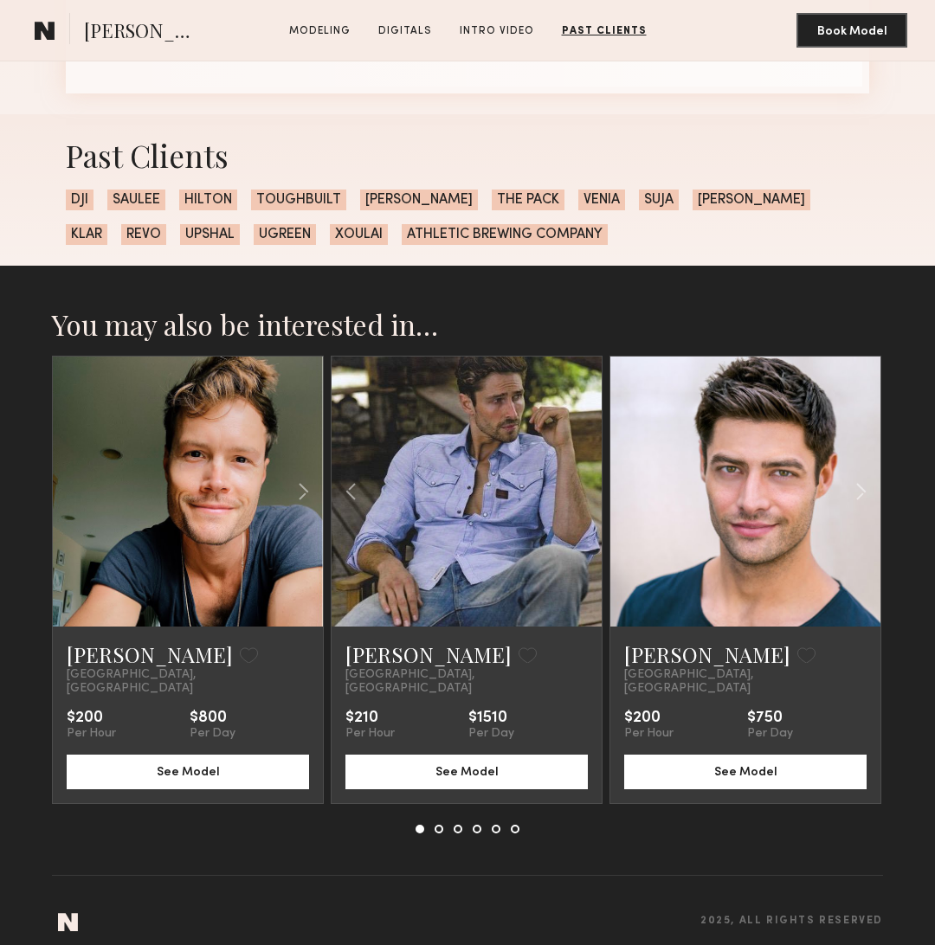
click at [576, 488] on div at bounding box center [467, 492] width 270 height 270
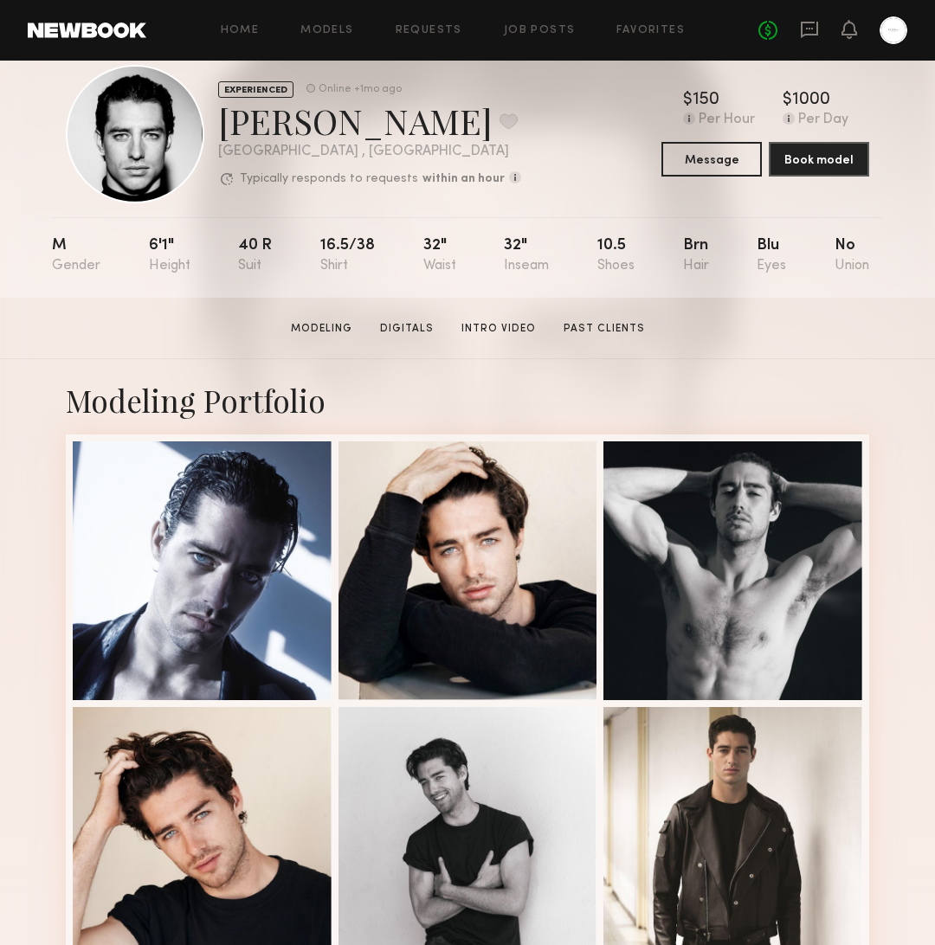
scroll to position [42, 0]
